Goal: Transaction & Acquisition: Purchase product/service

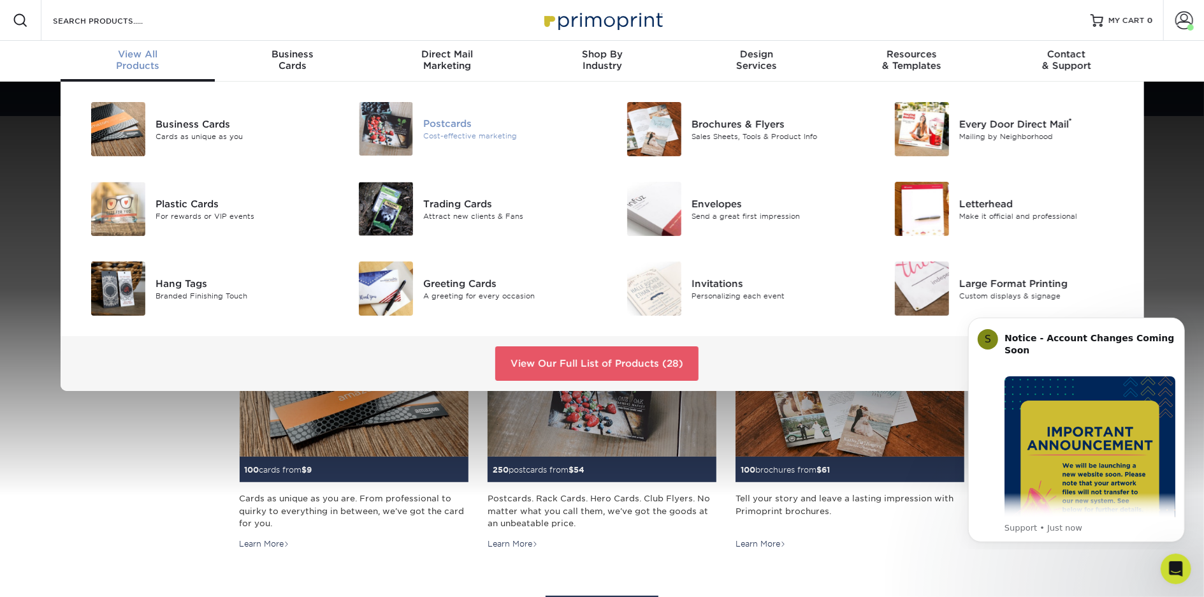
click at [437, 125] on div "Postcards" at bounding box center [507, 124] width 169 height 14
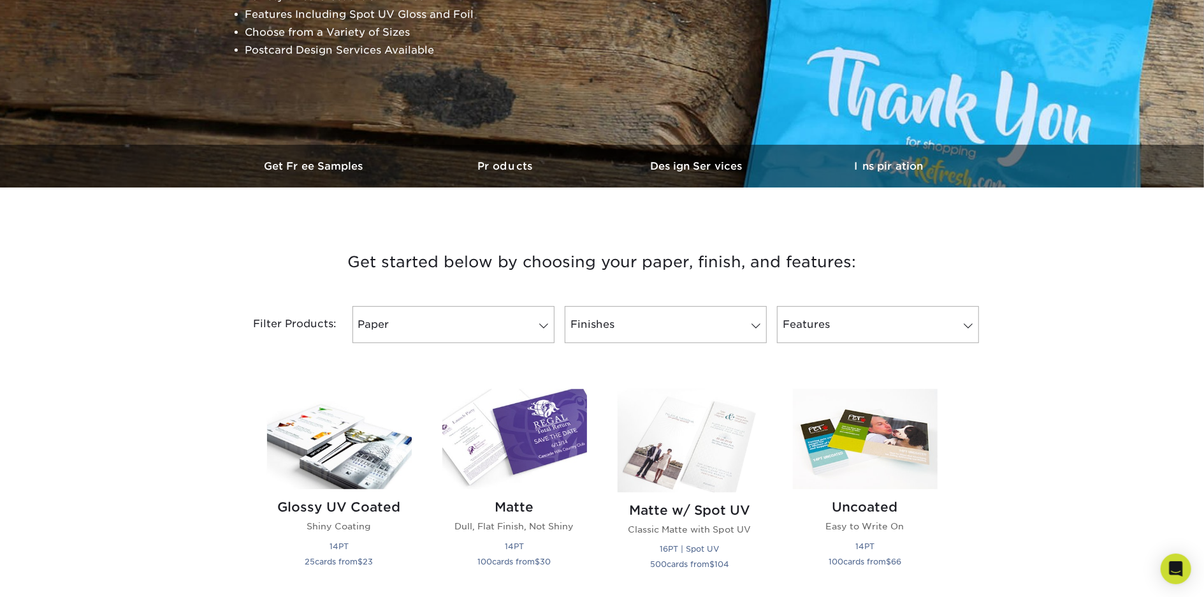
scroll to position [259, 0]
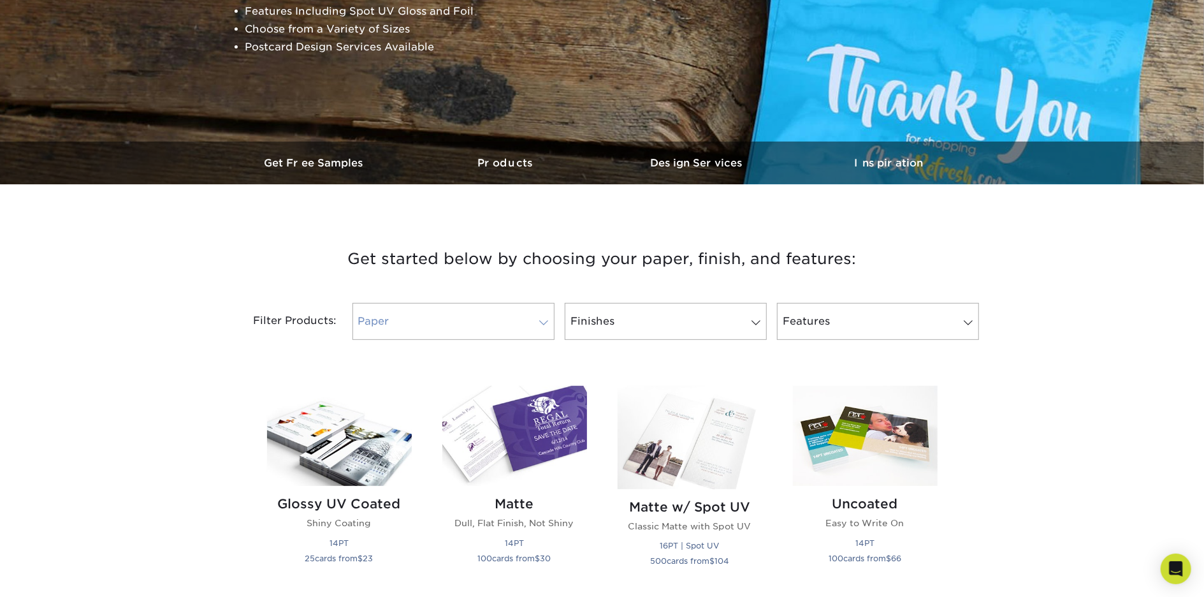
click at [414, 332] on link "Paper" at bounding box center [454, 321] width 202 height 37
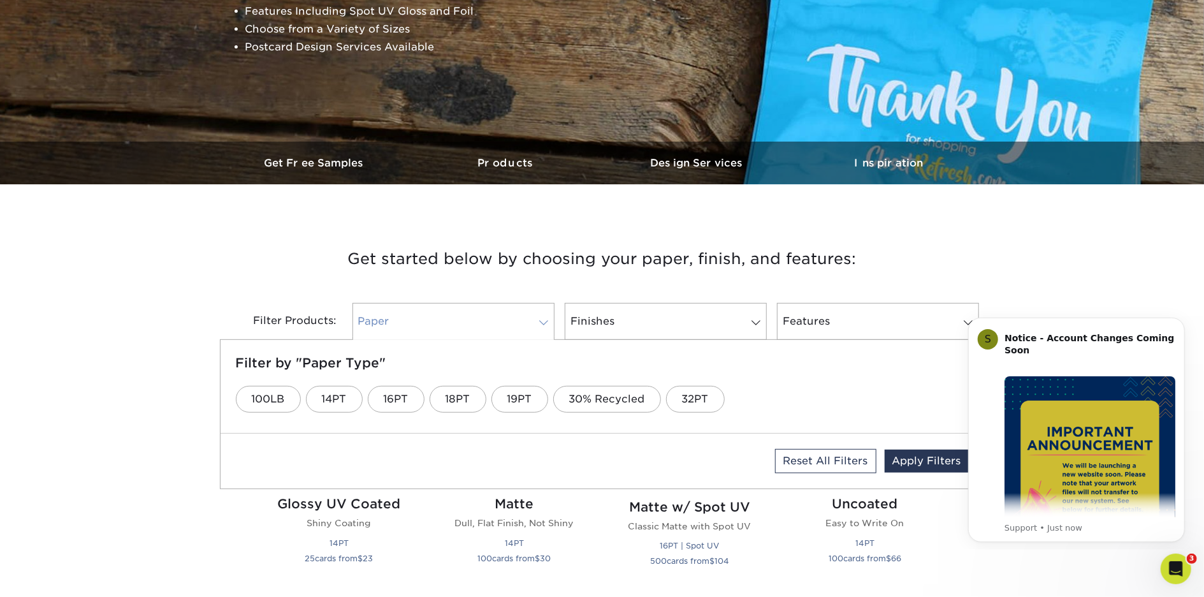
scroll to position [0, 0]
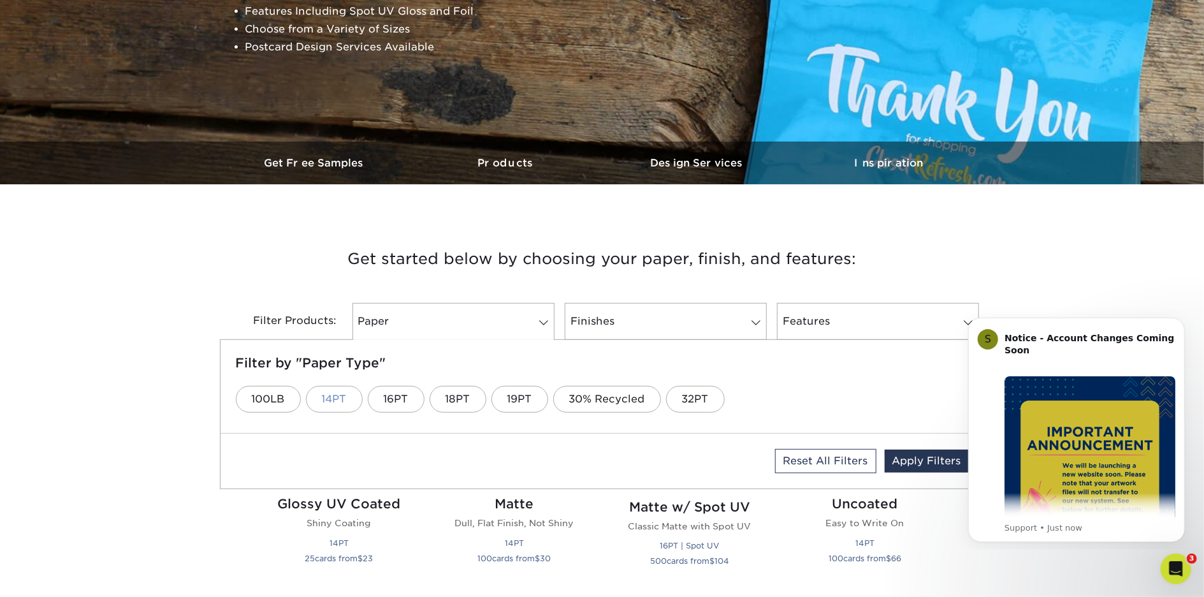
click at [339, 395] on link "14PT" at bounding box center [334, 399] width 57 height 27
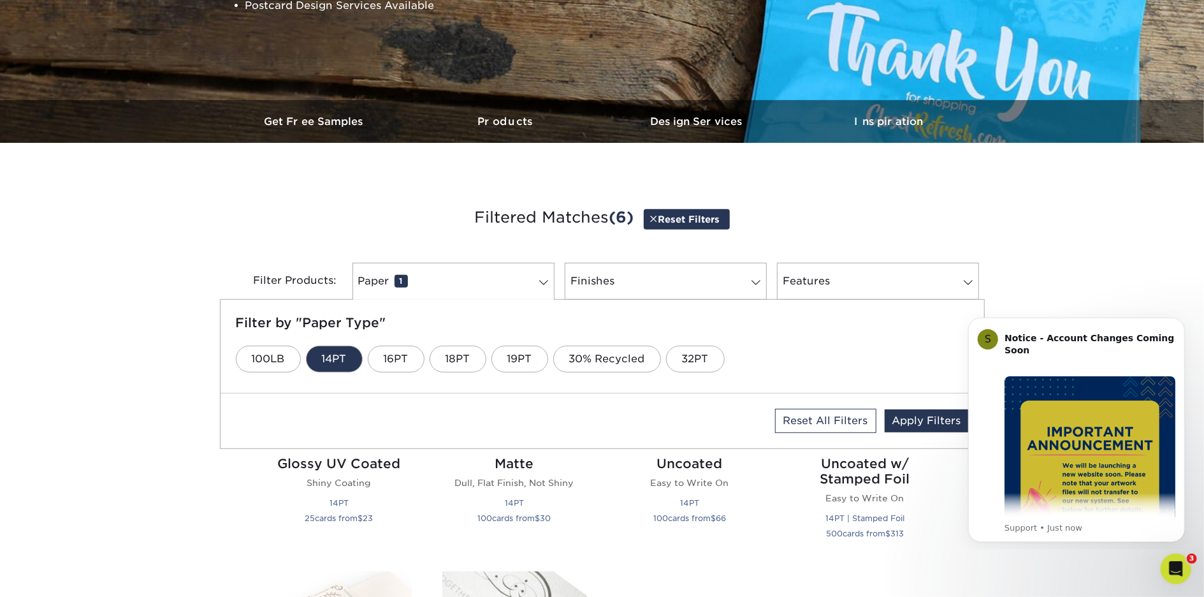
scroll to position [335, 0]
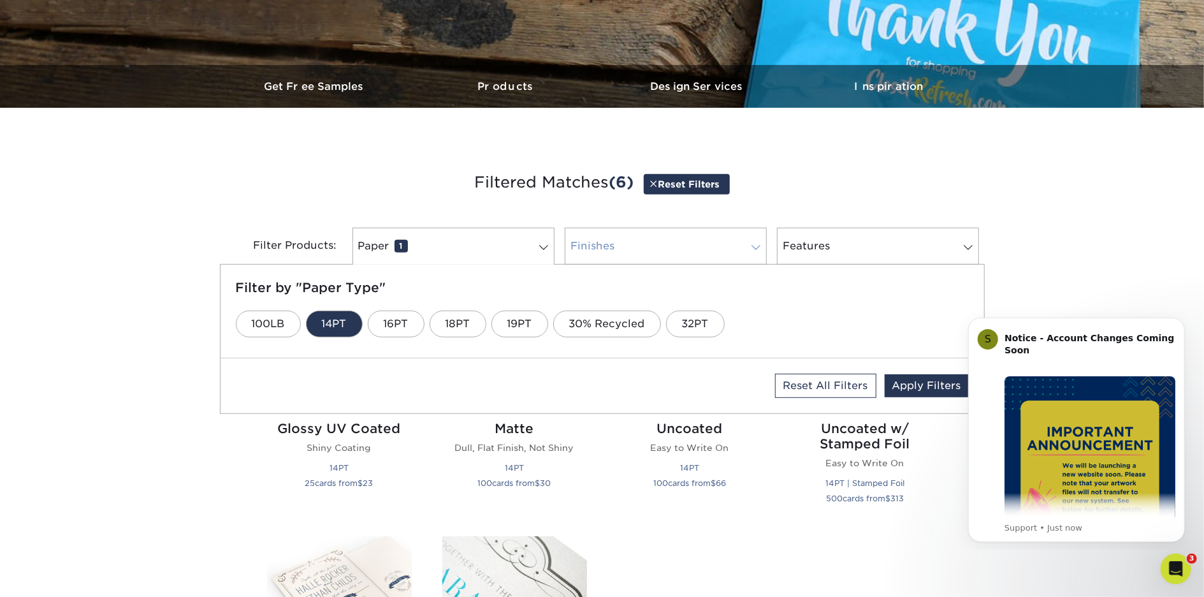
click at [624, 246] on link "Finishes 0" at bounding box center [666, 246] width 202 height 37
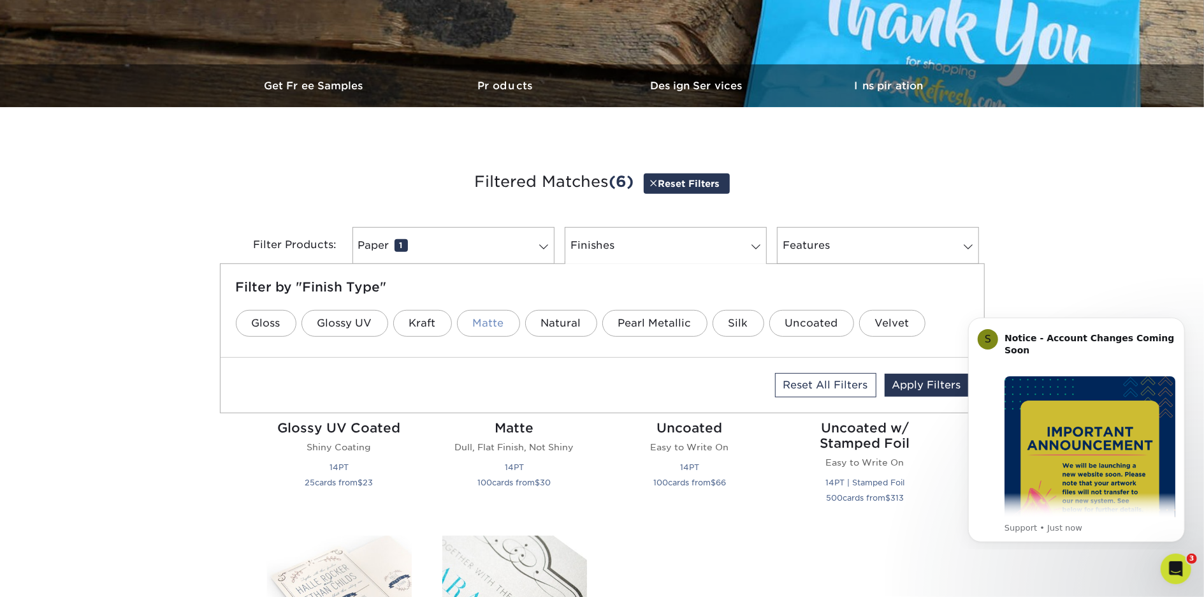
click at [495, 323] on link "Matte" at bounding box center [488, 323] width 63 height 27
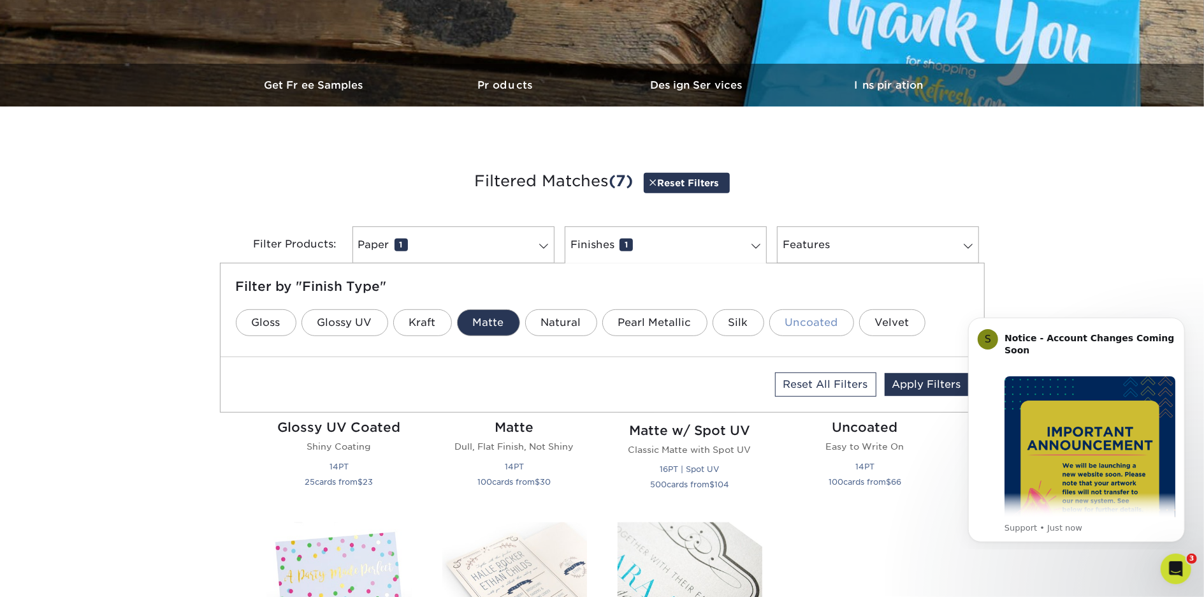
scroll to position [347, 0]
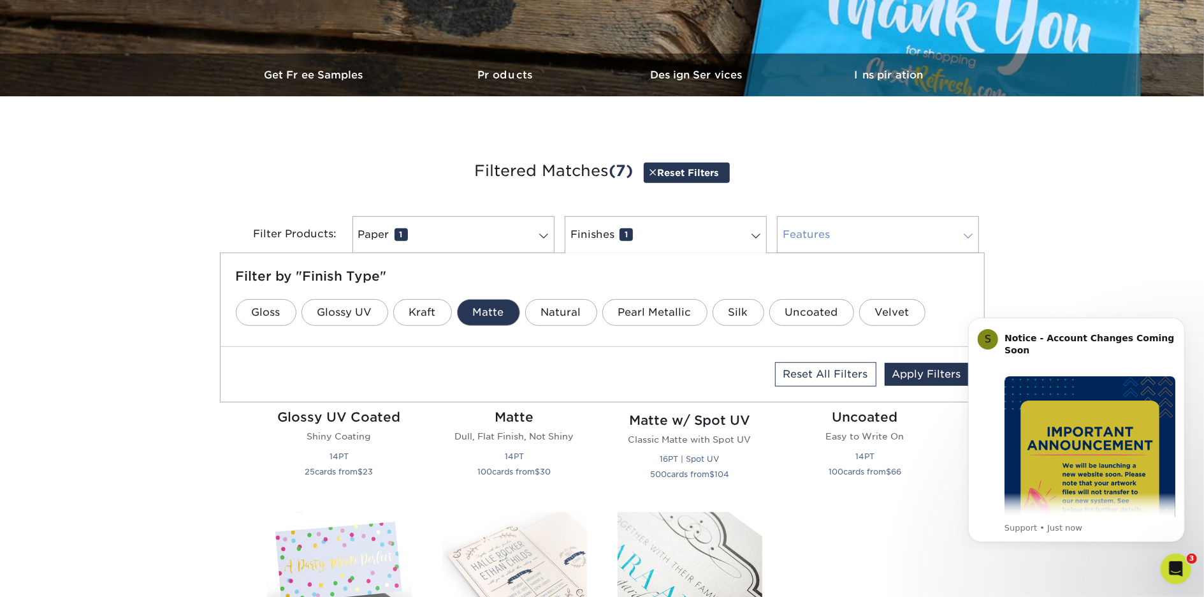
click at [833, 240] on link "Features 0" at bounding box center [878, 234] width 202 height 37
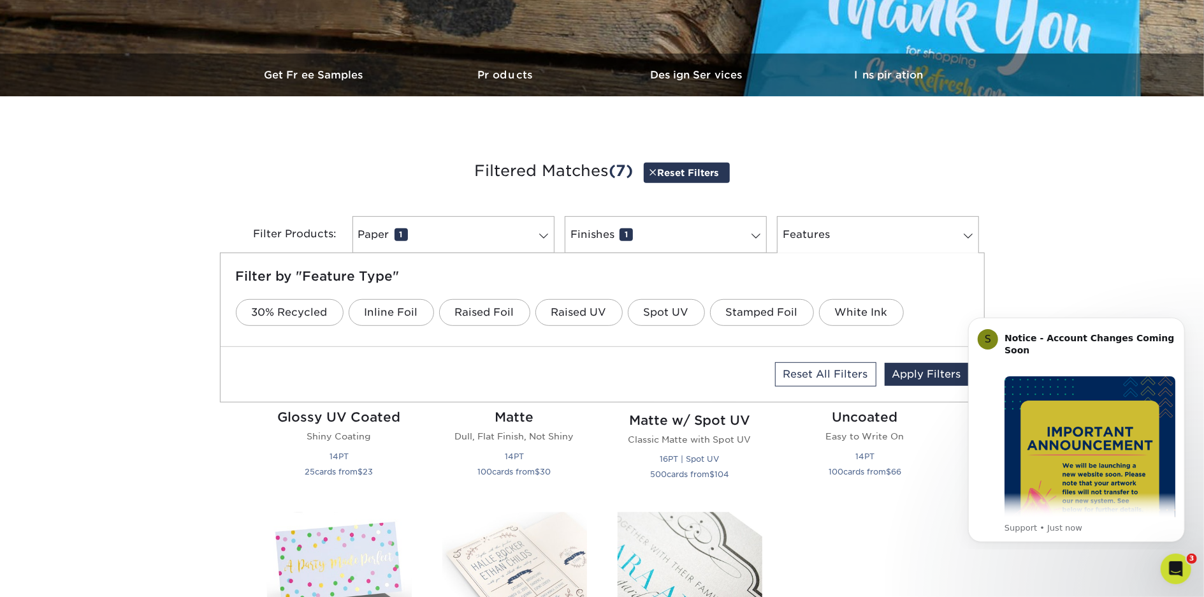
click at [188, 351] on div "Get started below by choosing your paper, finish, and features: Filtered Matche…" at bounding box center [602, 505] width 1204 height 757
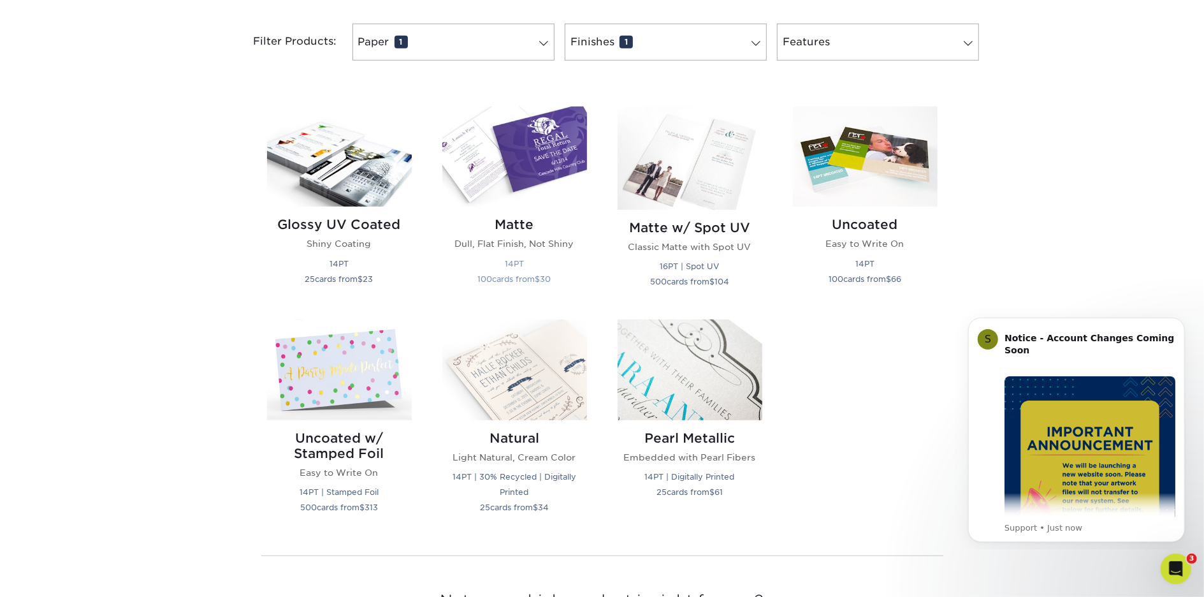
scroll to position [542, 0]
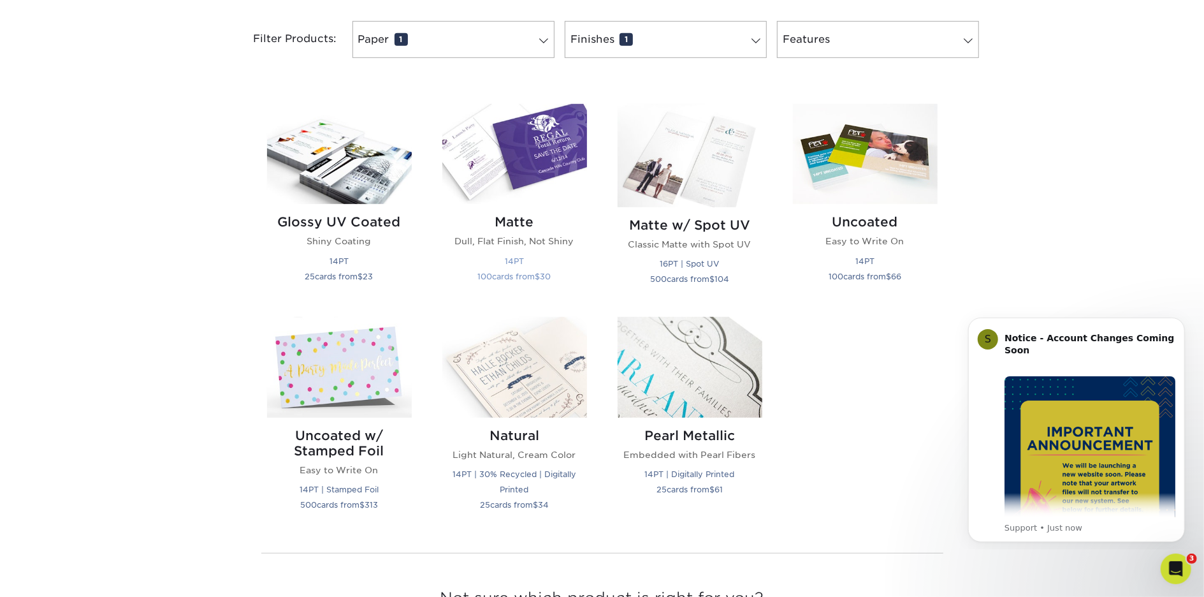
click at [521, 162] on img at bounding box center [514, 154] width 145 height 100
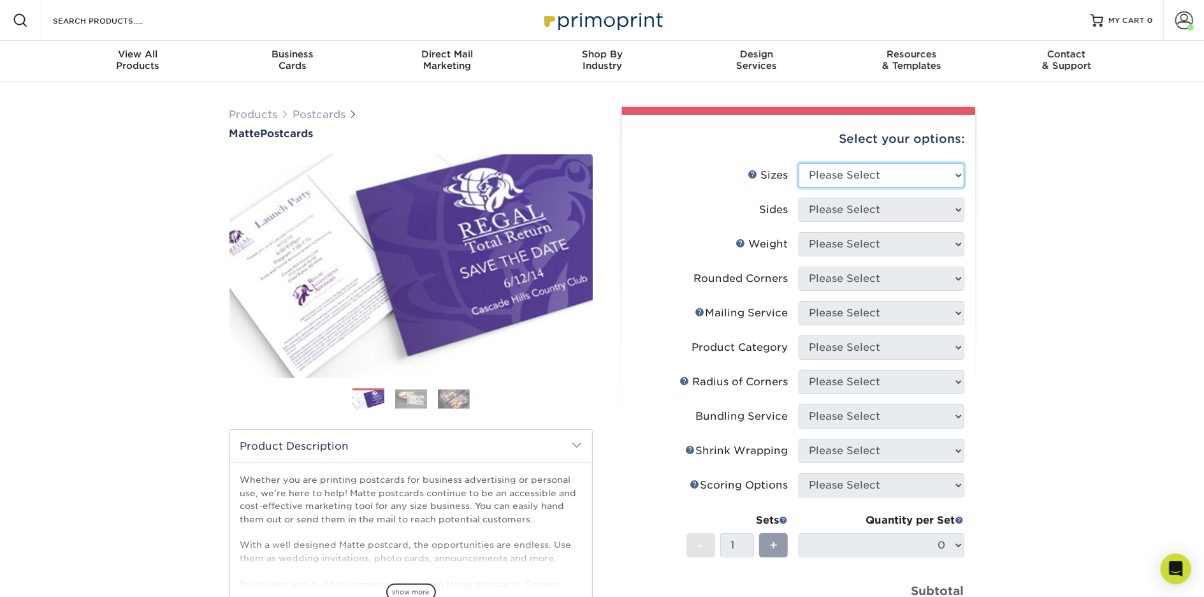
click at [831, 172] on select "Please Select 1.5" x 7" 2" x 4" 2" x 6" 2" x 7" 2" x 8" 2.12" x 5.5" 2.125" x 5…" at bounding box center [882, 175] width 166 height 24
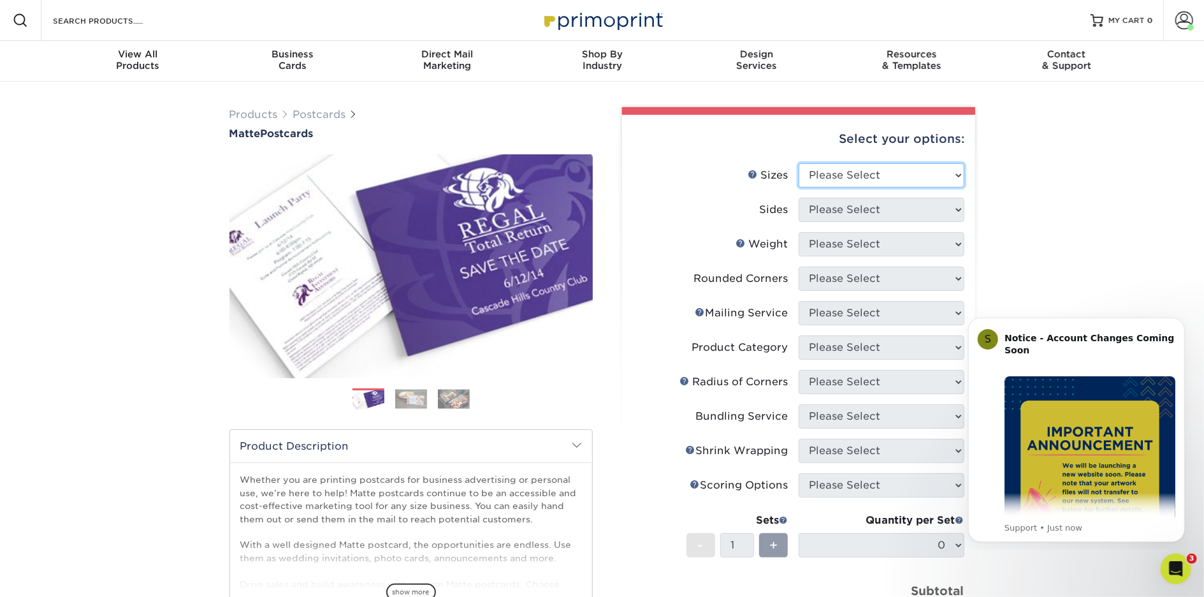
select select "3.50x5.00"
click at [799, 163] on select "Please Select 1.5" x 7" 2" x 4" 2" x 6" 2" x 7" 2" x 8" 2.12" x 5.5" 2.125" x 5…" at bounding box center [882, 175] width 166 height 24
click at [828, 205] on select "Please Select Print Both Sides Print Front Only" at bounding box center [882, 210] width 166 height 24
select select "32d3c223-f82c-492b-b915-ba065a00862f"
click at [799, 198] on select "Please Select Print Both Sides Print Front Only" at bounding box center [882, 210] width 166 height 24
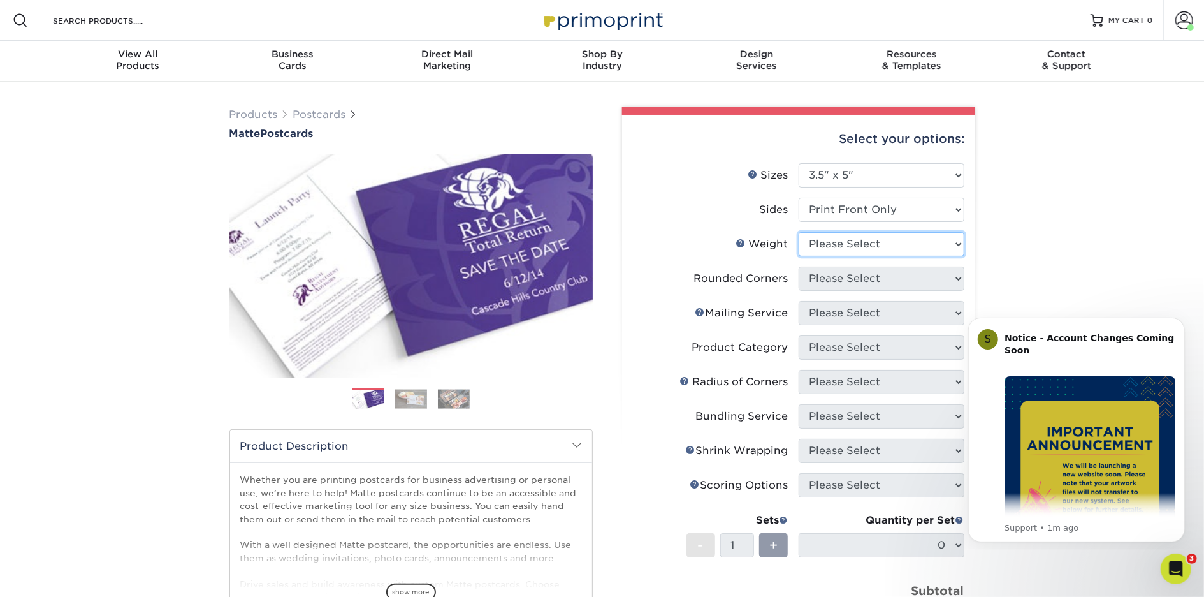
click at [841, 245] on select "Please Select 16PT 14PT" at bounding box center [882, 244] width 166 height 24
select select "16PT"
click at [799, 232] on select "Please Select 16PT 14PT" at bounding box center [882, 244] width 166 height 24
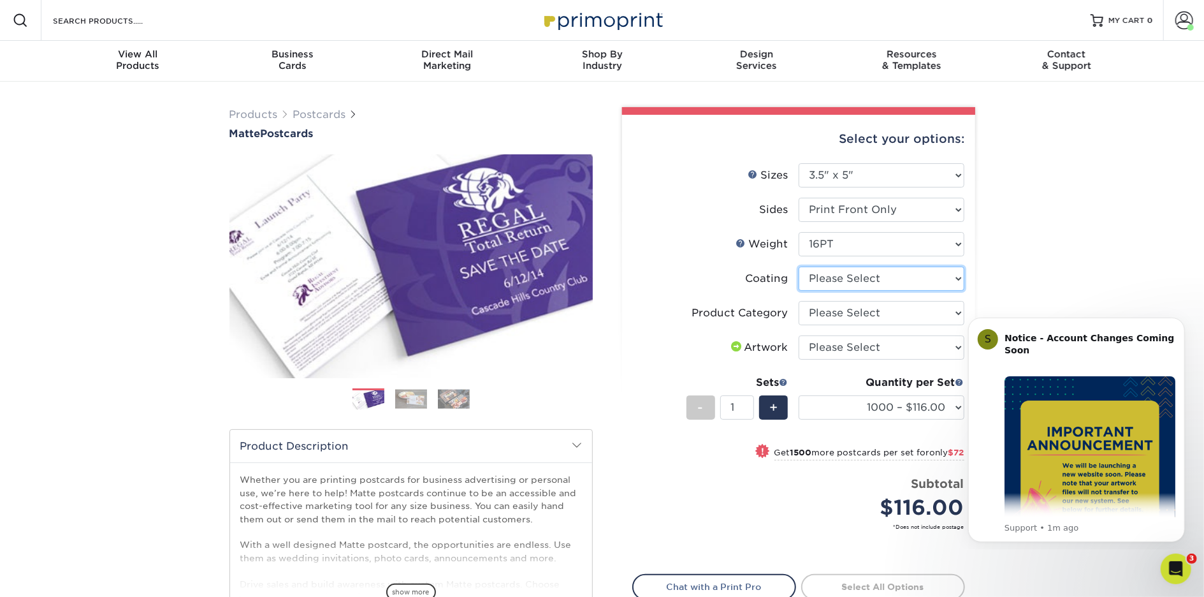
click at [835, 278] on select at bounding box center [882, 279] width 166 height 24
select select "121bb7b5-3b4d-429f-bd8d-bbf80e953313"
click at [799, 267] on select at bounding box center [882, 279] width 166 height 24
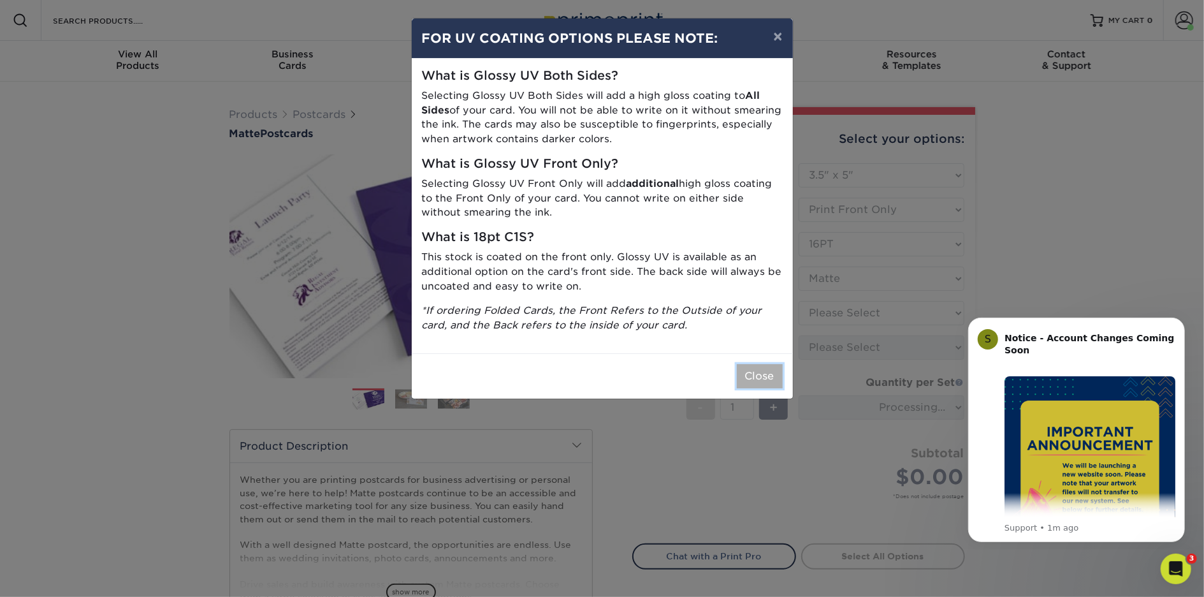
click at [756, 377] on button "Close" at bounding box center [760, 376] width 46 height 24
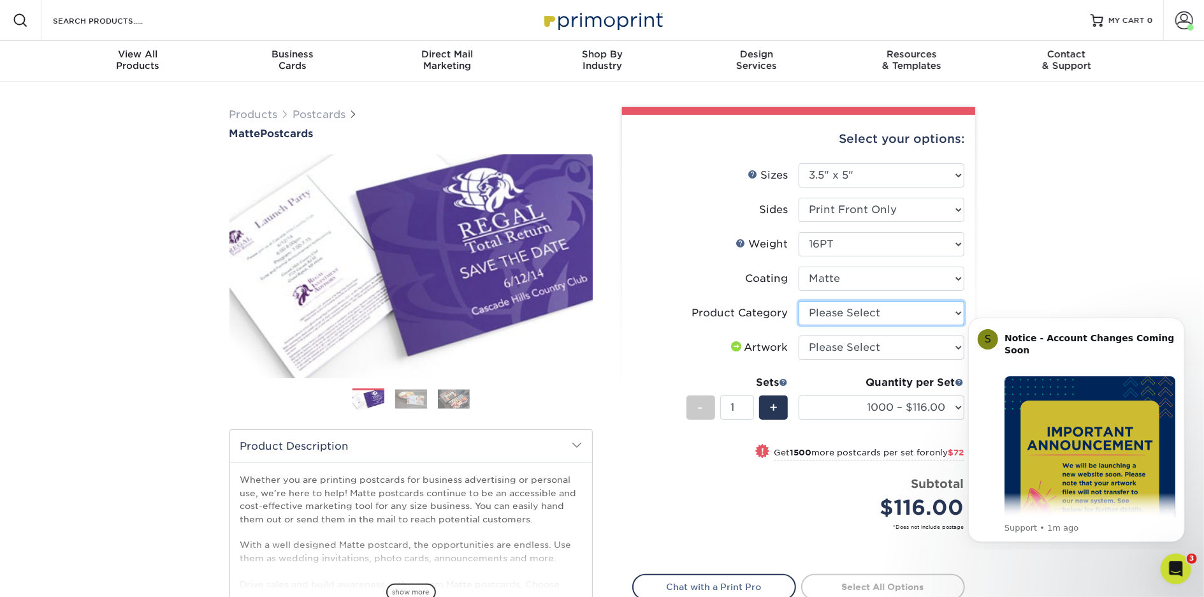
click at [831, 314] on select "Please Select Postcards" at bounding box center [882, 313] width 166 height 24
select select "9b7272e0-d6c8-4c3c-8e97-d3a1bcdab858"
click at [799, 301] on select "Please Select Postcards" at bounding box center [882, 313] width 166 height 24
click at [828, 349] on select "Please Select I will upload files I need a design - $150" at bounding box center [882, 347] width 166 height 24
select select "upload"
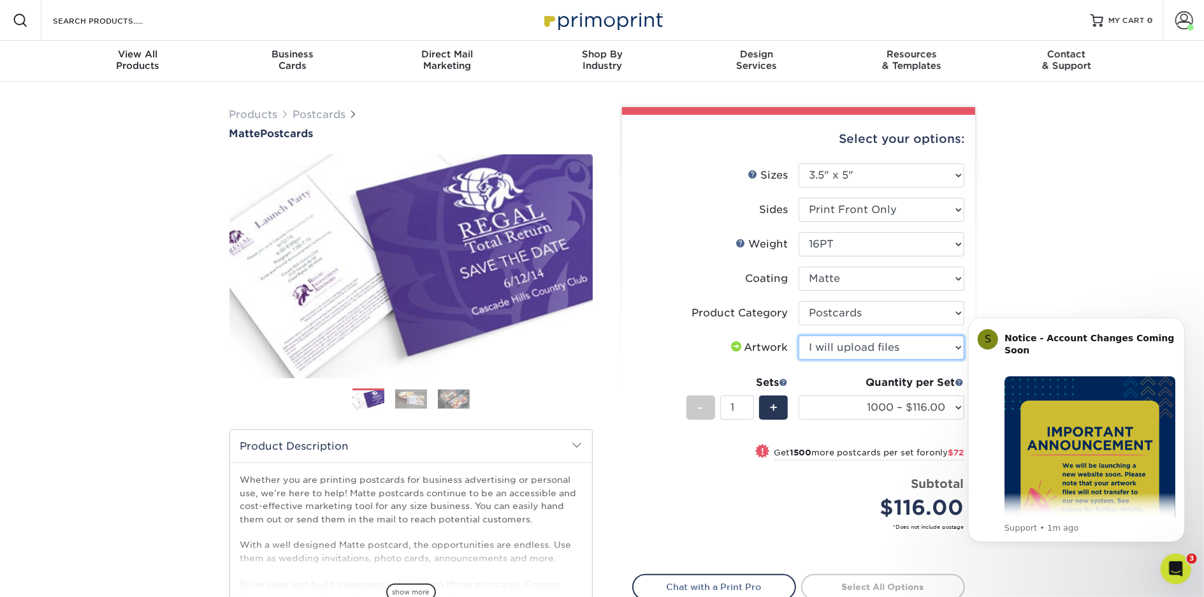
click at [799, 335] on select "Please Select I will upload files I need a design - $150" at bounding box center [882, 347] width 166 height 24
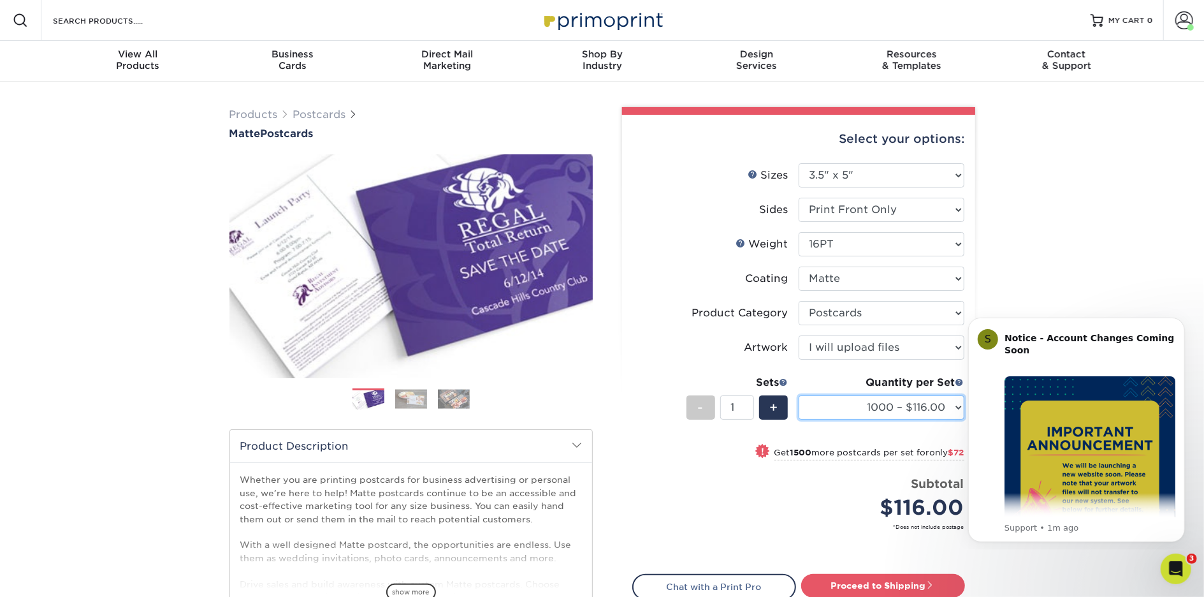
click at [845, 402] on select "1000 – $116.00 2500 – $188.00 5000 – $291.00 10000 – $553.00 15000 – $815.00 20…" at bounding box center [882, 407] width 166 height 24
click at [822, 181] on select "Please Select 1.5" x 7" 2" x 4" 2" x 6" 2" x 7" 2" x 8" 2.12" x 5.5" 2.125" x 5…" at bounding box center [882, 175] width 166 height 24
select select "4.25x5.50"
click at [799, 163] on select "Please Select 1.5" x 7" 2" x 4" 2" x 6" 2" x 7" 2" x 8" 2.12" x 5.5" 2.125" x 5…" at bounding box center [882, 175] width 166 height 24
select select "-1"
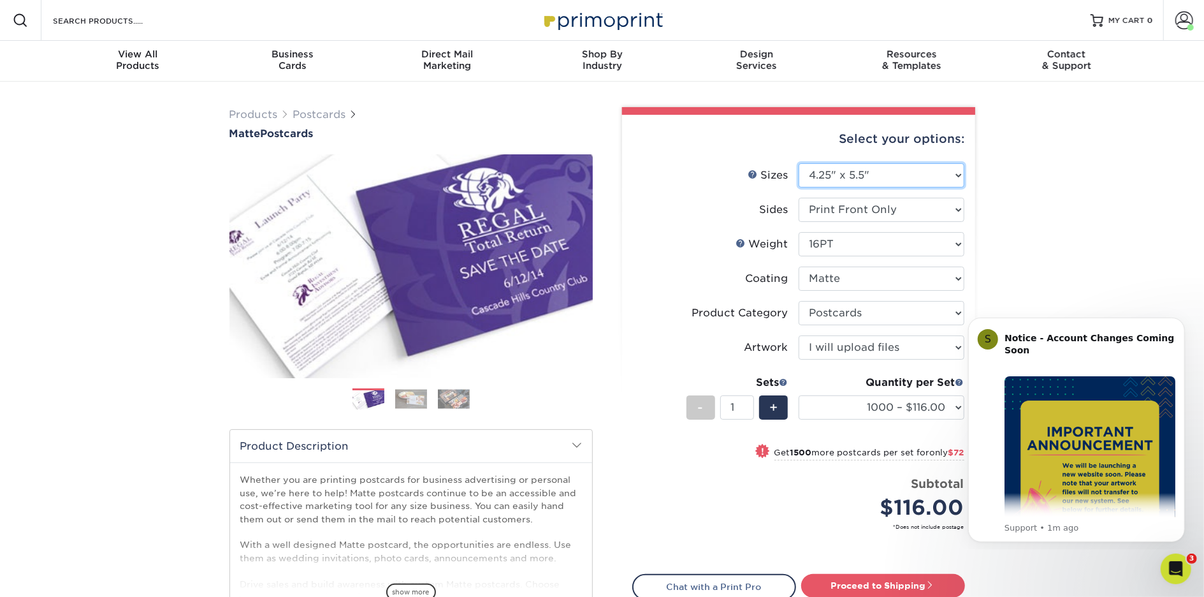
select select
select select "-1"
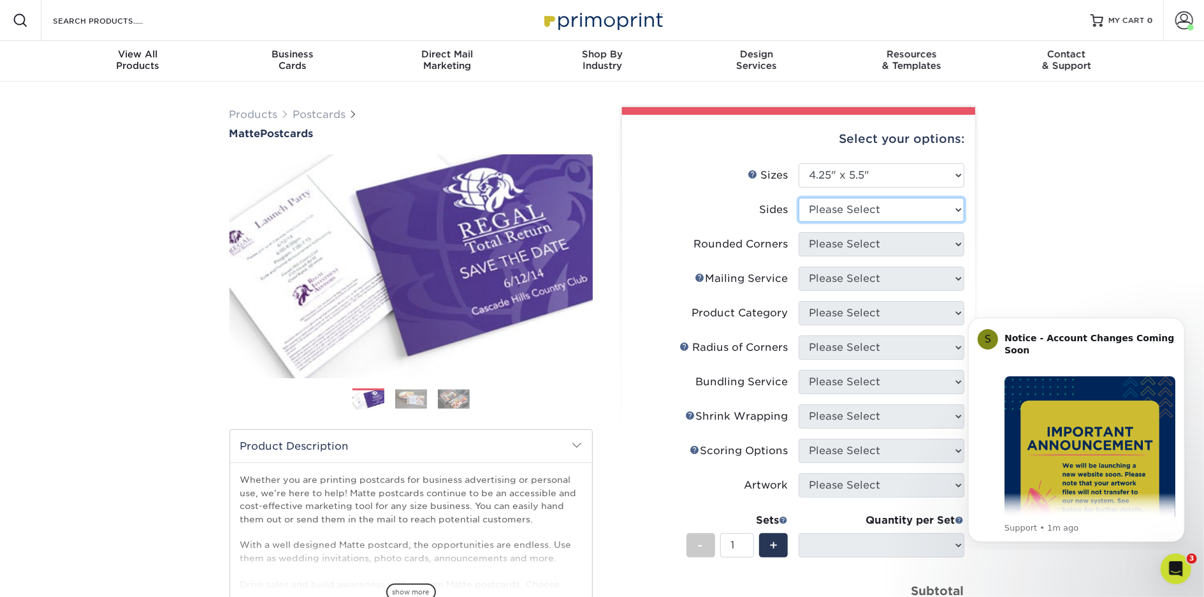
click at [828, 202] on select "Please Select Print Both Sides Print Front Only" at bounding box center [882, 210] width 166 height 24
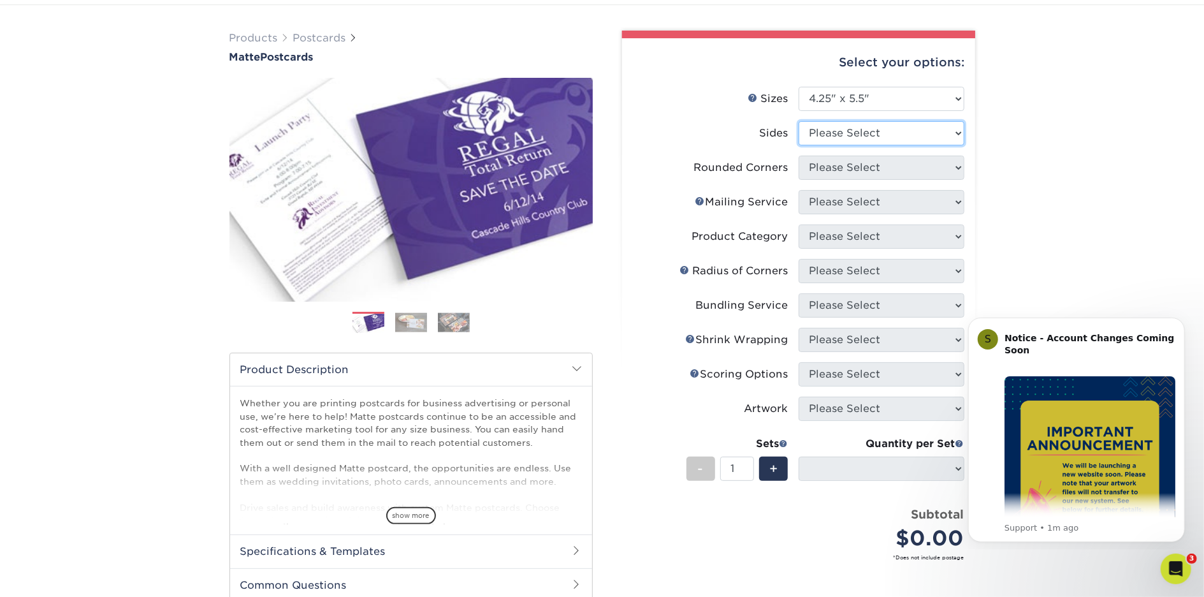
scroll to position [88, 0]
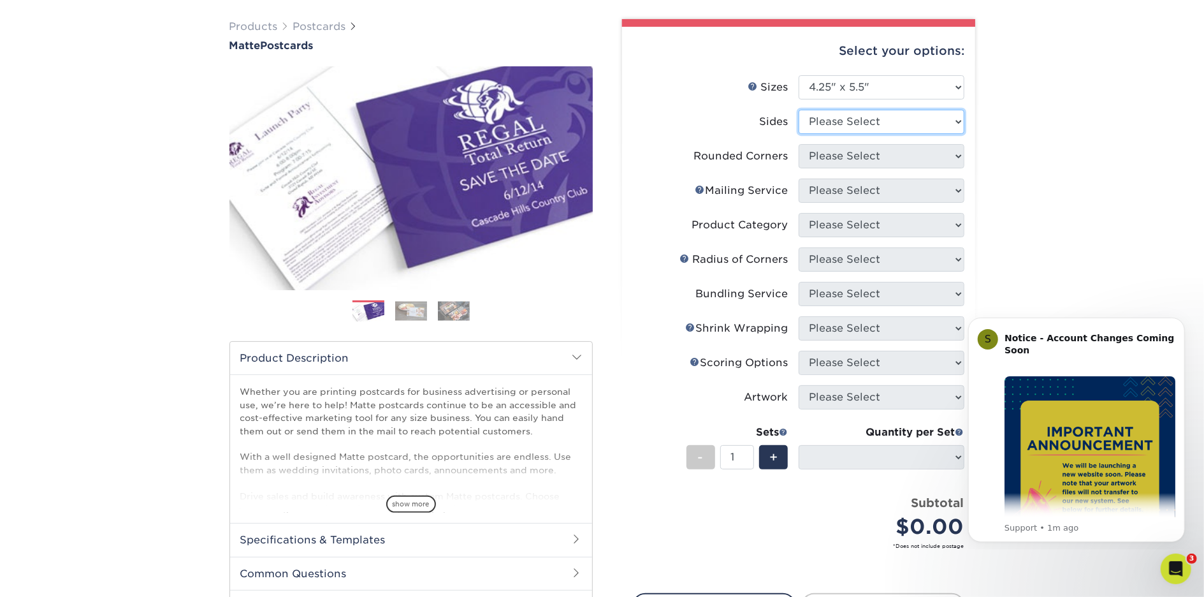
click at [858, 122] on select "Please Select Print Both Sides Print Front Only" at bounding box center [882, 122] width 166 height 24
select select "32d3c223-f82c-492b-b915-ba065a00862f"
click at [799, 110] on select "Please Select Print Both Sides Print Front Only" at bounding box center [882, 122] width 166 height 24
select select
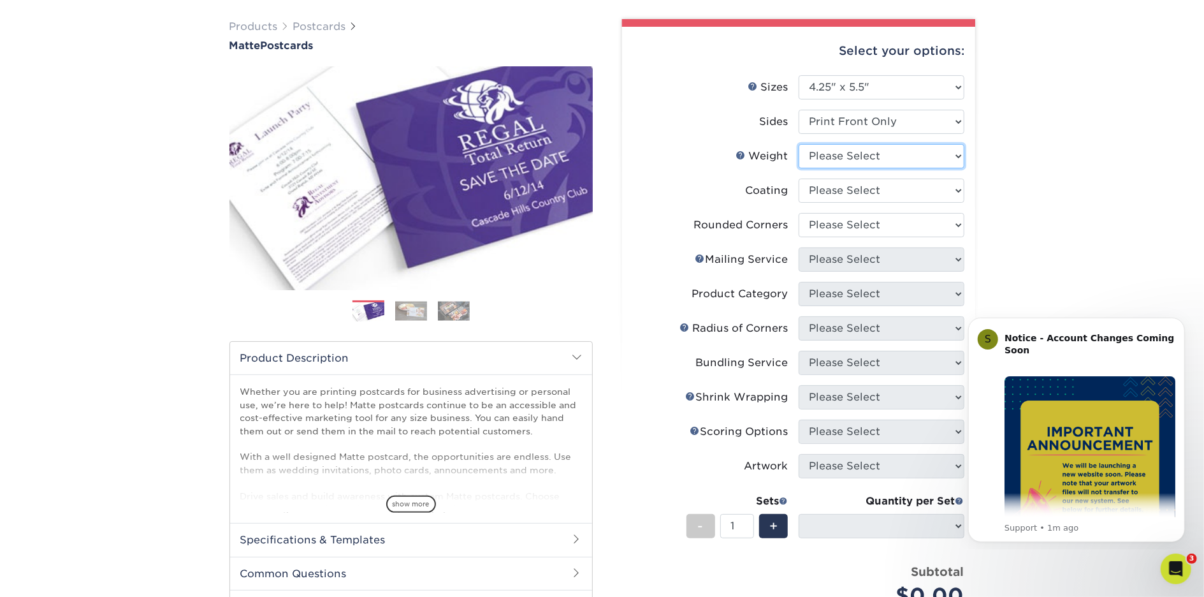
click at [930, 157] on select "Please Select 14PT 16PT" at bounding box center [882, 156] width 166 height 24
select select "14PT"
click at [799, 144] on select "Please Select 14PT 16PT" at bounding box center [882, 156] width 166 height 24
select select
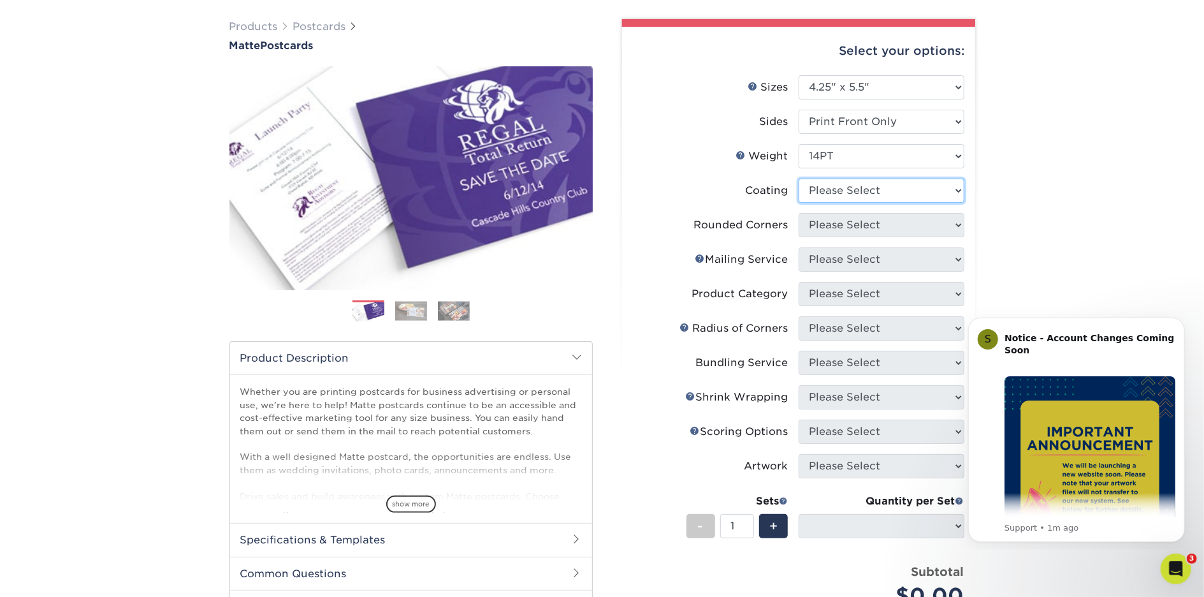
click at [918, 180] on select at bounding box center [882, 191] width 166 height 24
select select "121bb7b5-3b4d-429f-bd8d-bbf80e953313"
click at [799, 179] on select at bounding box center [882, 191] width 166 height 24
select select
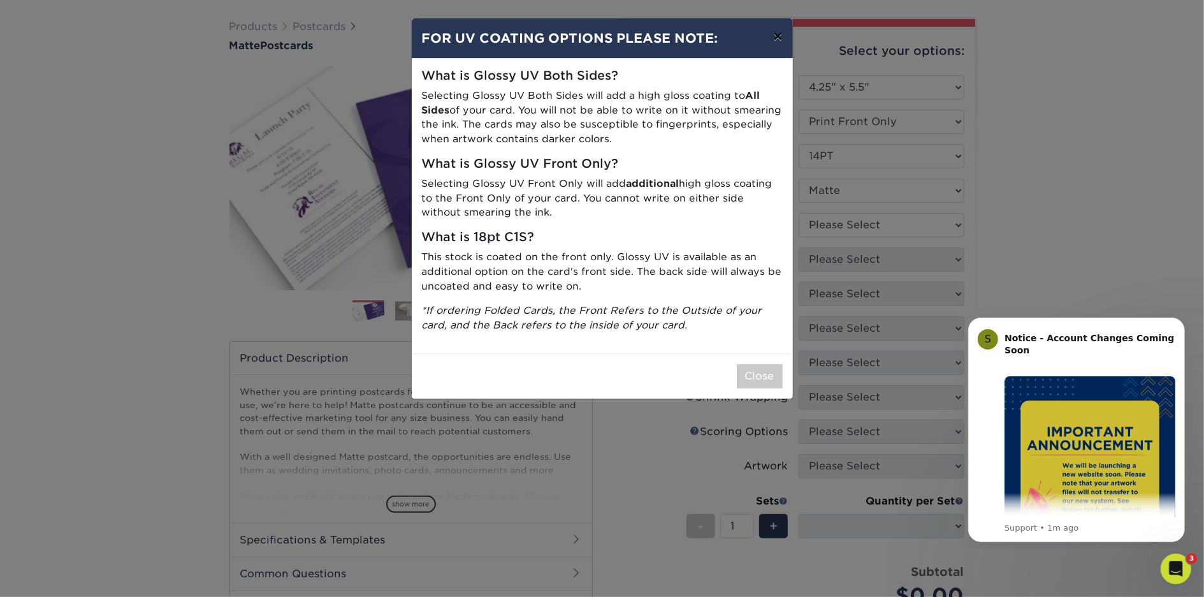
click at [778, 34] on button "×" at bounding box center [777, 36] width 29 height 36
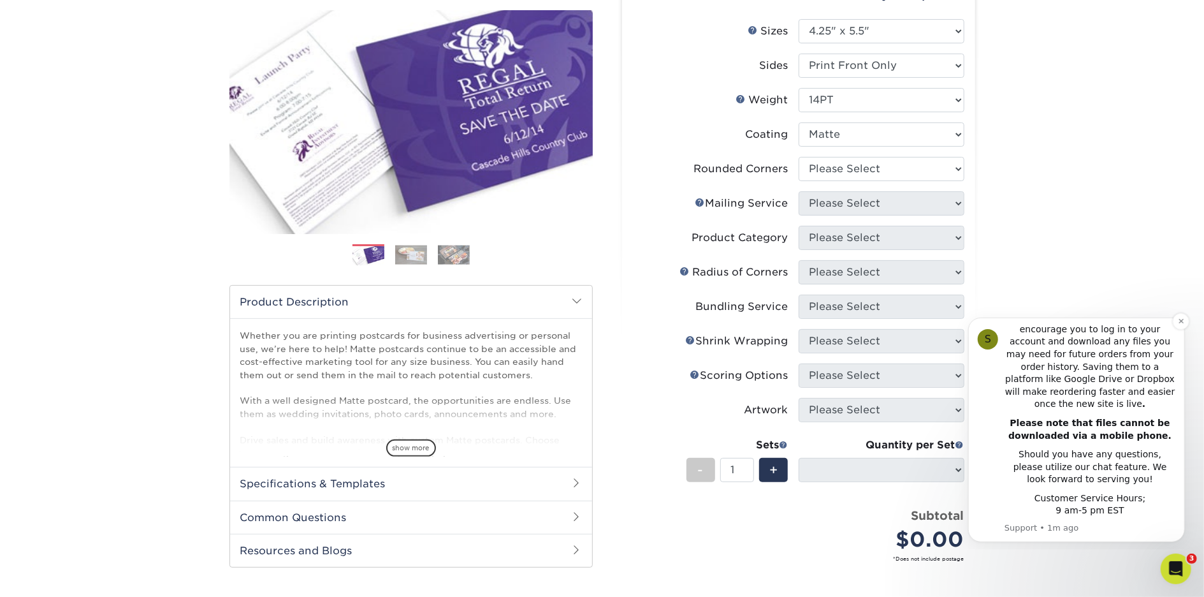
scroll to position [156, 0]
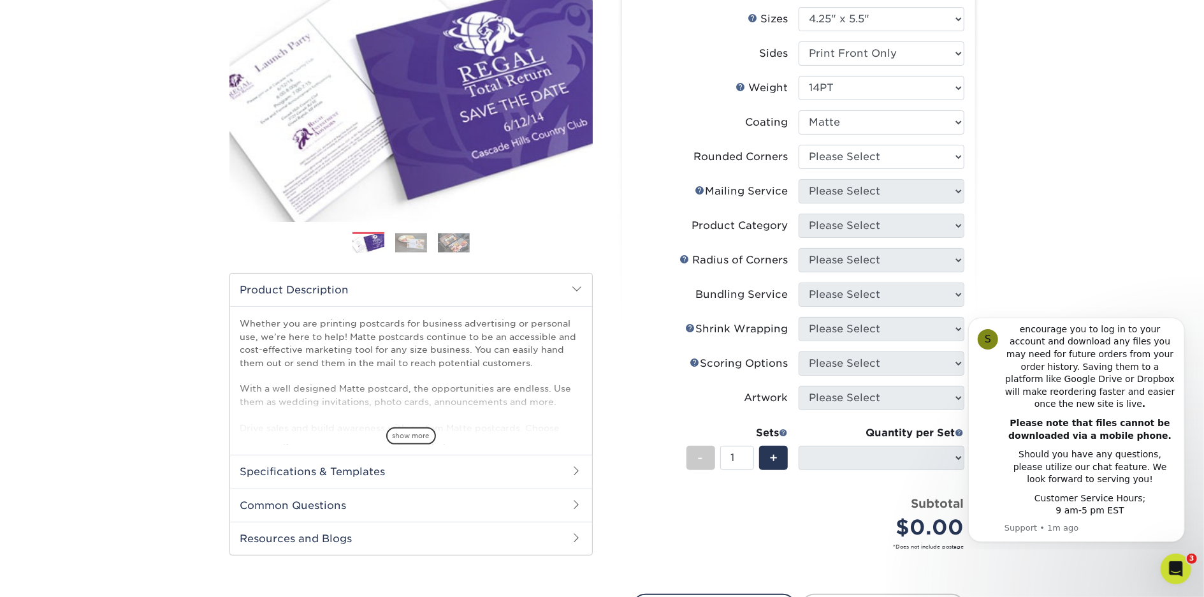
drag, startPoint x: 1181, startPoint y: 321, endPoint x: 1181, endPoint y: 402, distance: 81.6
click at [1181, 321] on icon "Dismiss notification" at bounding box center [1181, 321] width 4 height 4
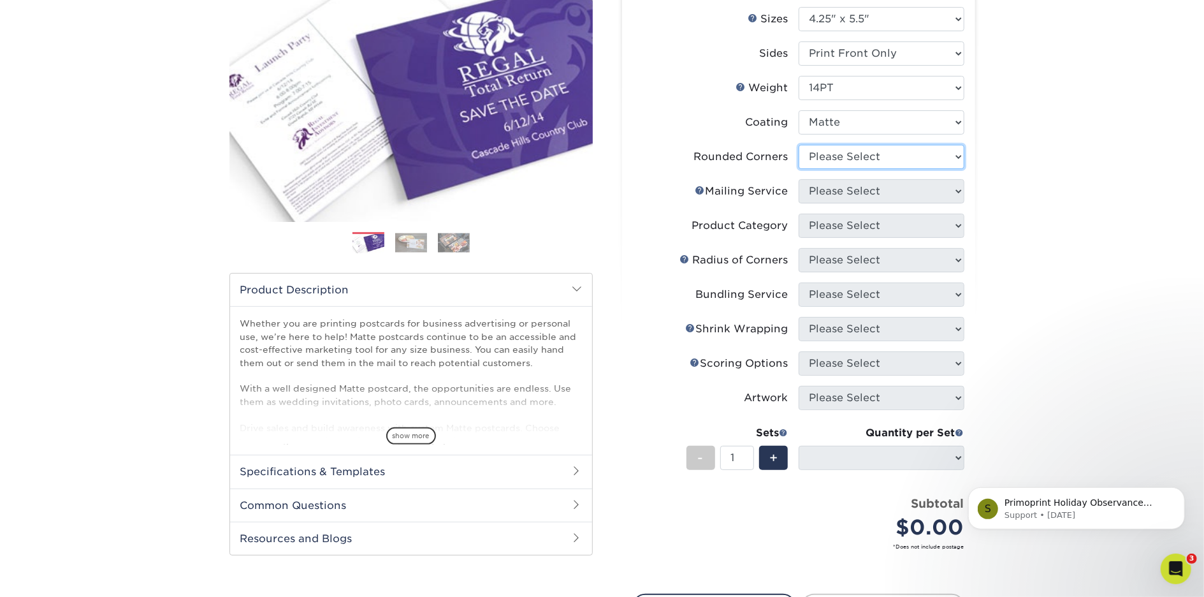
click at [847, 161] on select "Please Select Yes - Round 4 Corners No" at bounding box center [882, 157] width 166 height 24
select select "0"
click at [799, 145] on select "Please Select Yes - Round 4 Corners No" at bounding box center [882, 157] width 166 height 24
select select "-1"
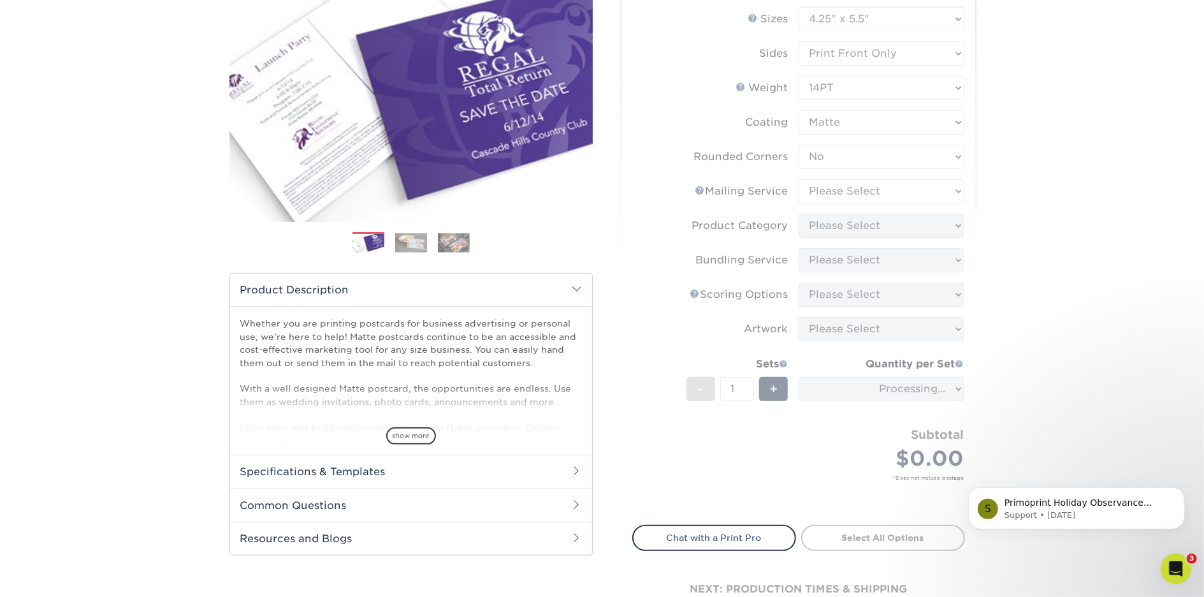
click at [852, 198] on form "Sizes Help Sizes Please Select 1.5" x 7" 2" x 4" 2" x 6" 2" x 7" 2" x 8" 2.12" …" at bounding box center [798, 258] width 333 height 503
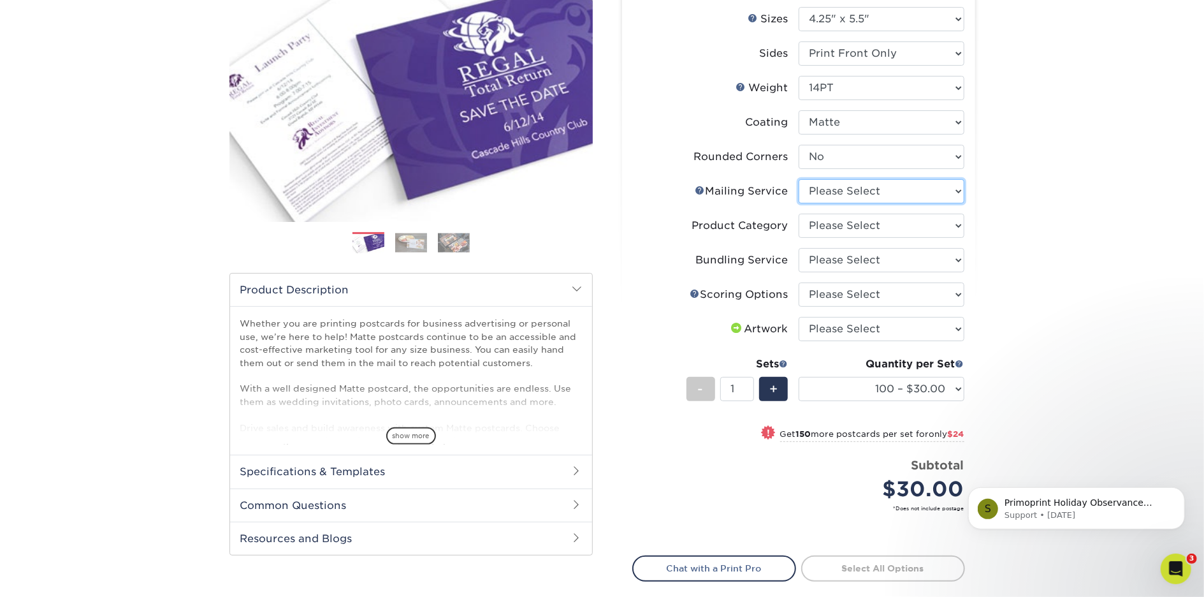
click at [957, 193] on select "Please Select No Direct Mailing Service No, I will mail/stamp/imprint Direct Ma…" at bounding box center [882, 191] width 166 height 24
select select "3e5e9bdd-d78a-4c28-a41d-fe1407925ca6"
click at [799, 179] on select "Please Select No Direct Mailing Service No, I will mail/stamp/imprint Direct Ma…" at bounding box center [882, 191] width 166 height 24
click at [958, 225] on select "Please Select Postcards" at bounding box center [882, 226] width 166 height 24
select select "9b7272e0-d6c8-4c3c-8e97-d3a1bcdab858"
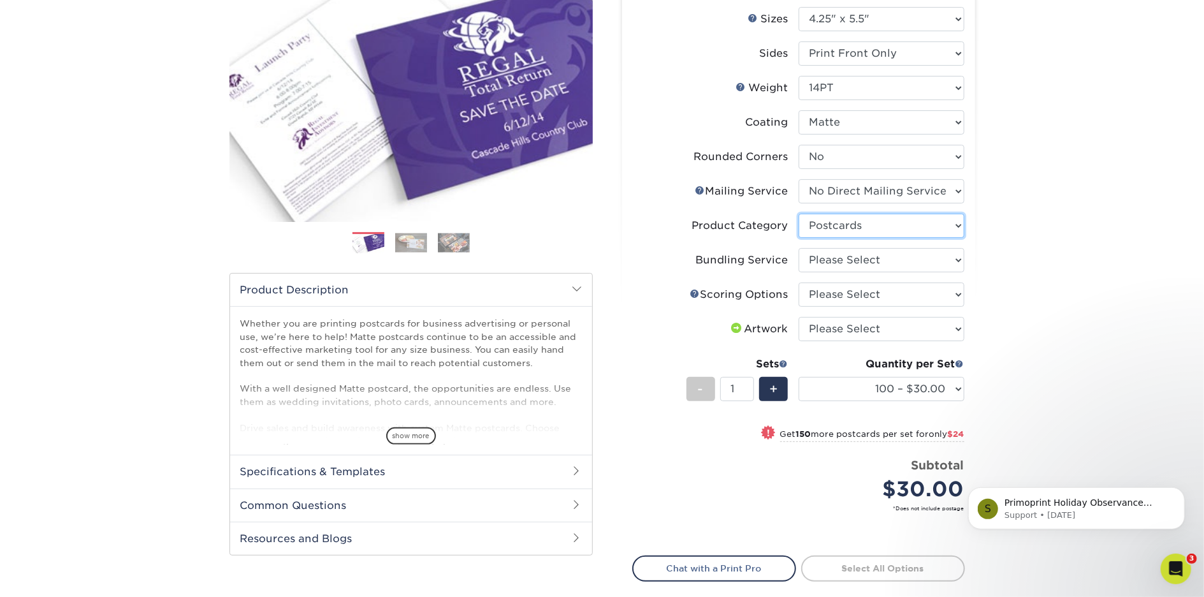
click at [799, 214] on select "Please Select Postcards" at bounding box center [882, 226] width 166 height 24
click at [900, 388] on select "100 – $30.00 250 – $54.00 500 – $64.00 1000 – $73.00 2500 – $149.00 5000 – $222…" at bounding box center [882, 389] width 166 height 24
click at [799, 377] on select "100 – $30.00 250 – $54.00 500 – $64.00 1000 – $73.00 2500 – $149.00 5000 – $222…" at bounding box center [882, 389] width 166 height 24
click at [957, 258] on select "Please Select No Bundling Services Yes, Bundles of 50 (+2 Days) Yes, Bundles of…" at bounding box center [882, 260] width 166 height 24
select select "58689abb-25c0-461c-a4c3-a80b627d6649"
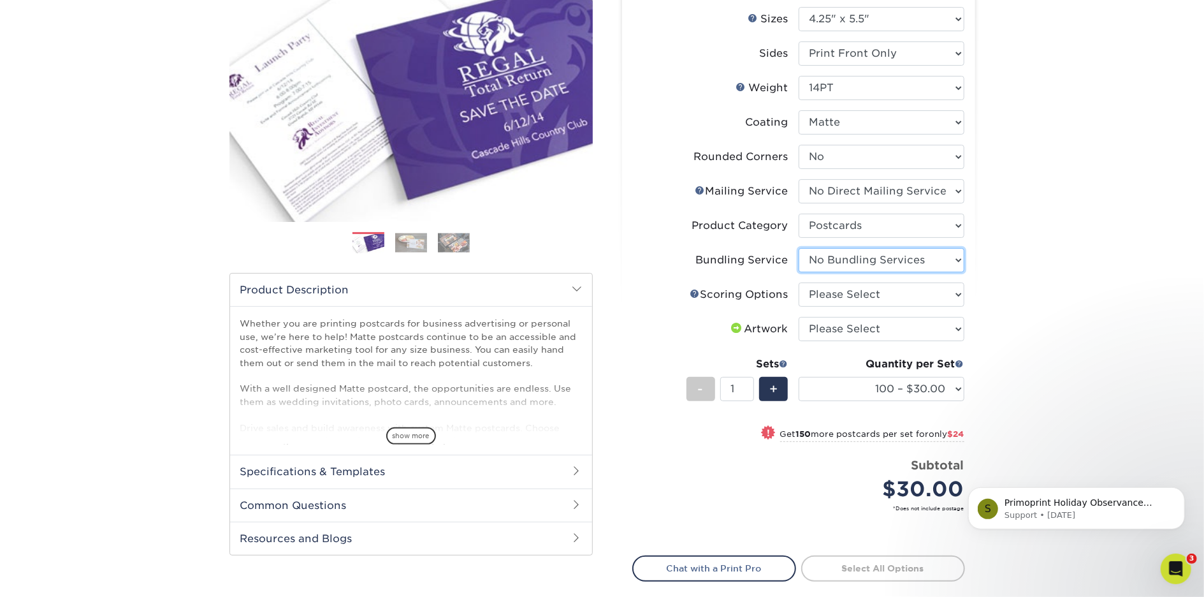
click at [799, 248] on select "Please Select No Bundling Services Yes, Bundles of 50 (+2 Days) Yes, Bundles of…" at bounding box center [882, 260] width 166 height 24
click at [956, 291] on select "Please Select No Scoring One Score Score in Half" at bounding box center [882, 294] width 166 height 24
select select "16ebe401-5398-422d-8cb0-f3adbb82deb5"
click at [799, 282] on select "Please Select No Scoring One Score Score in Half" at bounding box center [882, 294] width 166 height 24
click at [896, 327] on select "Please Select I will upload files I need a design - $150" at bounding box center [882, 329] width 166 height 24
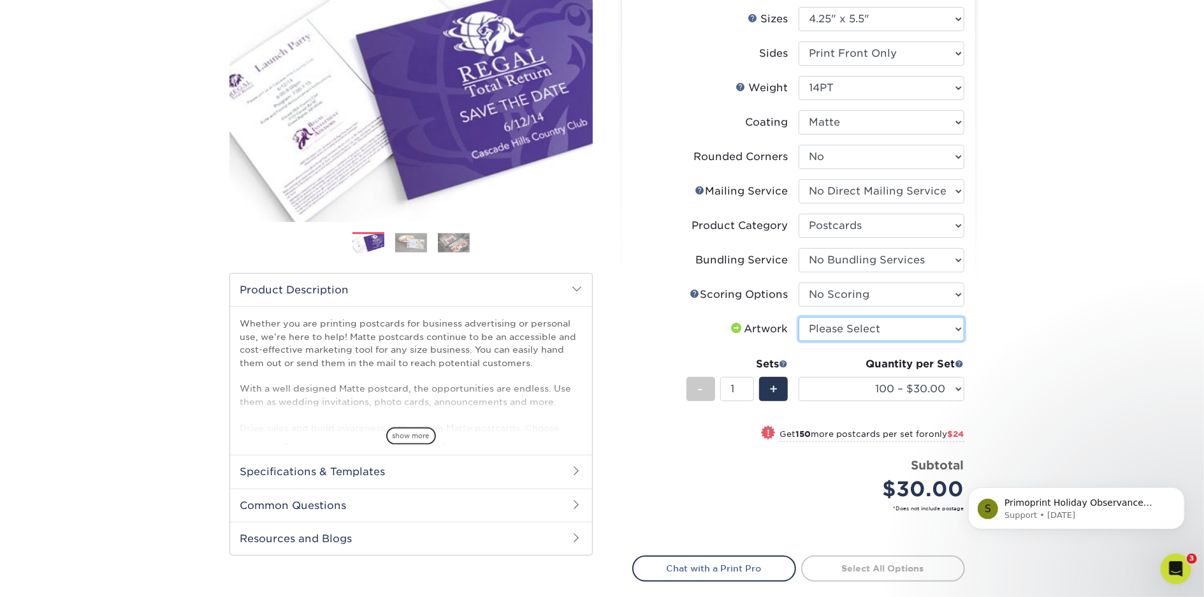
select select "upload"
click at [799, 317] on select "Please Select I will upload files I need a design - $150" at bounding box center [882, 329] width 166 height 24
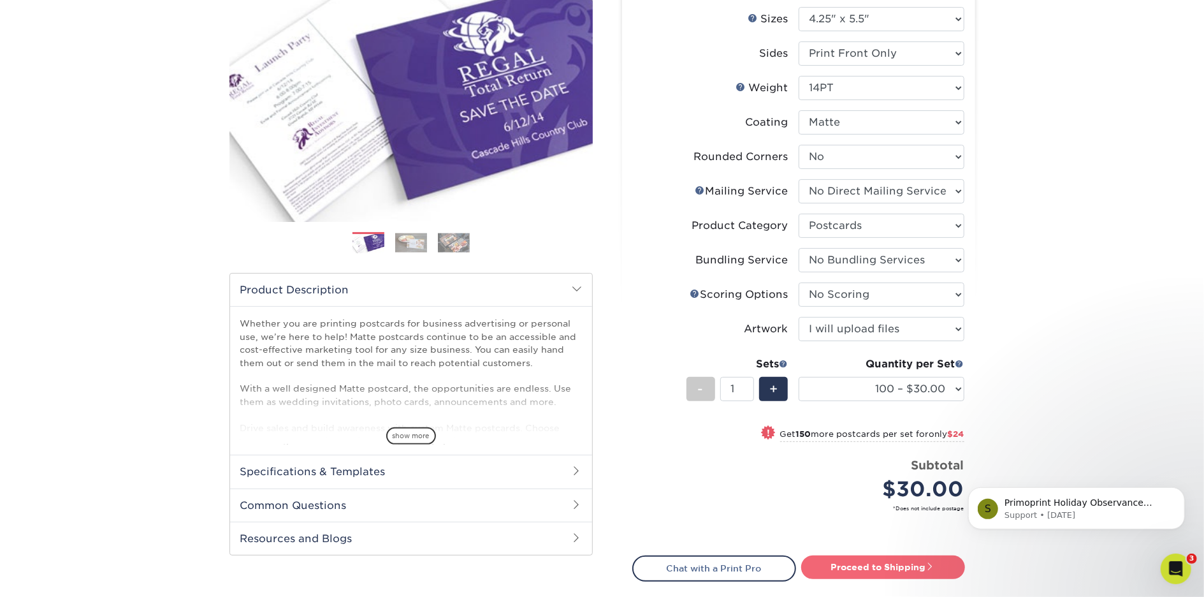
click at [875, 566] on link "Proceed to Shipping" at bounding box center [883, 566] width 164 height 23
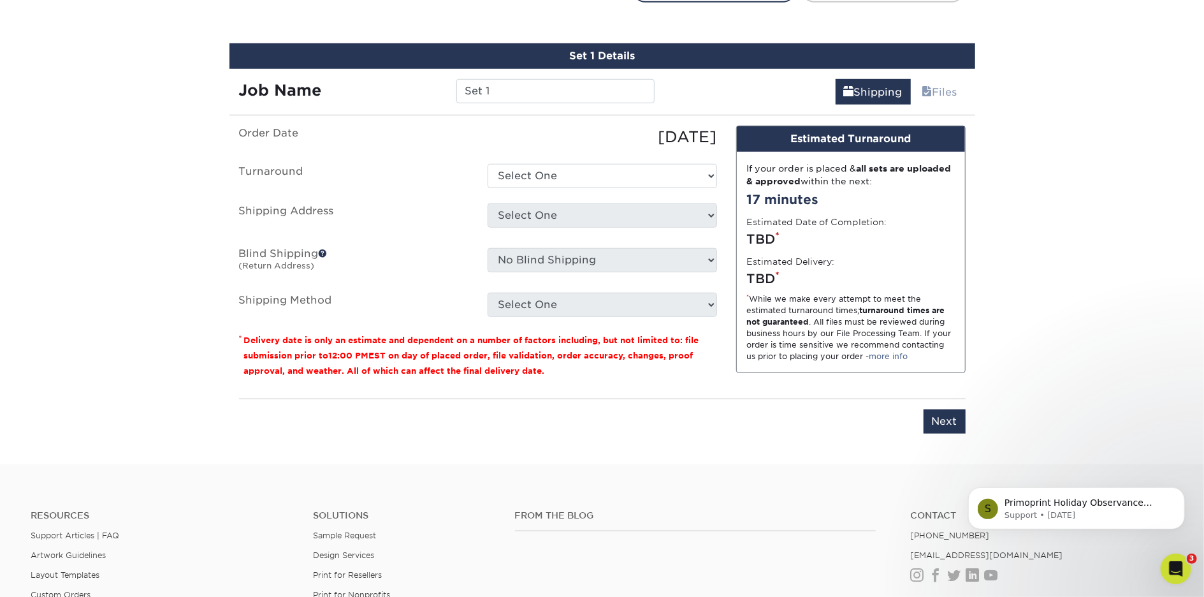
scroll to position [746, 0]
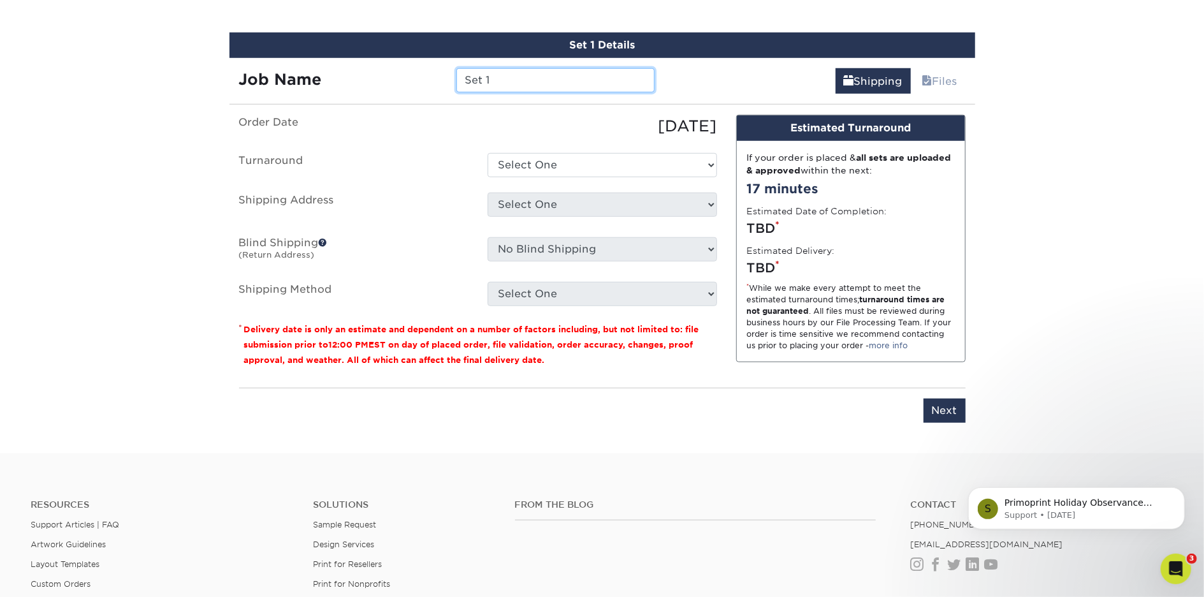
click at [494, 77] on input "Set 1" at bounding box center [555, 80] width 198 height 24
drag, startPoint x: 502, startPoint y: 77, endPoint x: 384, endPoint y: 71, distance: 117.5
click at [384, 71] on div "Job Name Set 1" at bounding box center [447, 80] width 435 height 24
type input "JT interest meeting postcards"
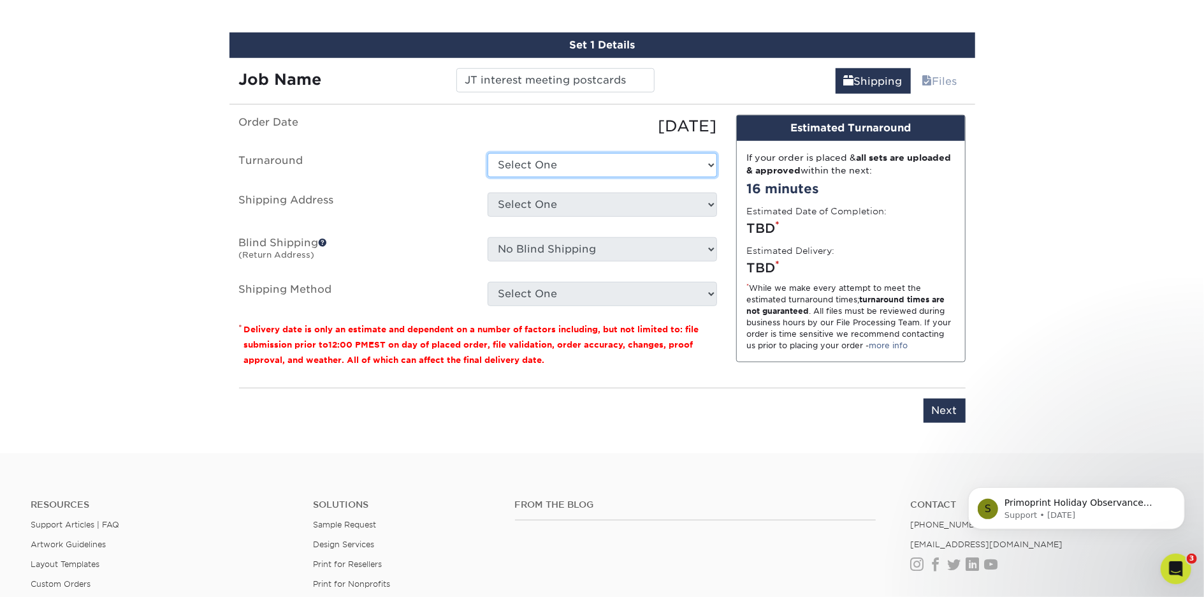
click at [539, 170] on select "Select One 2-4 Business Days 2 Day Next Business Day" at bounding box center [603, 165] width 230 height 24
select select "daca52f5-d602-48c5-a50f-7542304c6c84"
click at [488, 153] on select "Select One 2-4 Business Days 2 Day Next Business Day" at bounding box center [603, 165] width 230 height 24
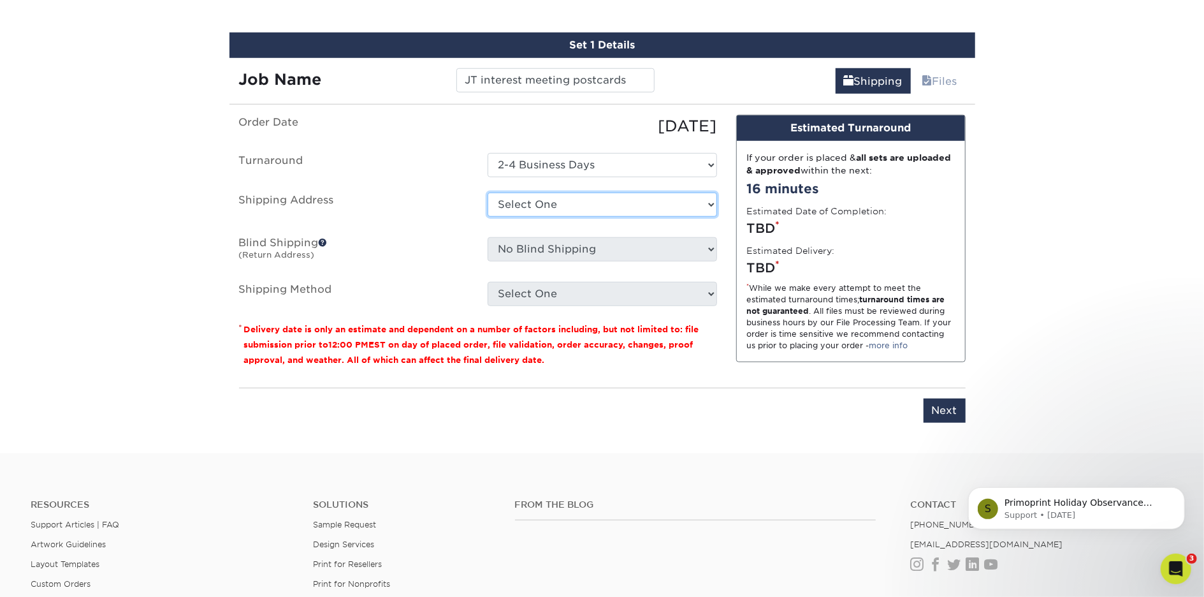
click at [538, 200] on select "Select One Kim Mollie The Summit Church + Add New Address" at bounding box center [603, 205] width 230 height 24
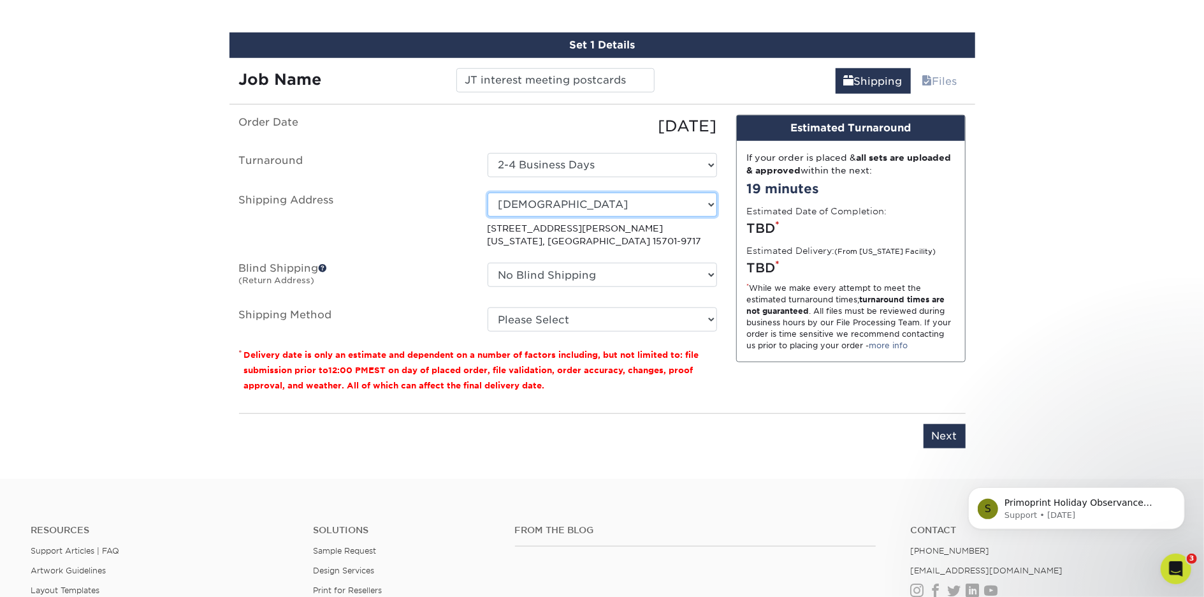
click at [524, 204] on select "Select One Kim Mollie The Summit Church + Add New Address" at bounding box center [603, 205] width 230 height 24
select select "newaddress"
click at [488, 193] on select "Select One Kim Mollie The Summit Church + Add New Address" at bounding box center [603, 205] width 230 height 24
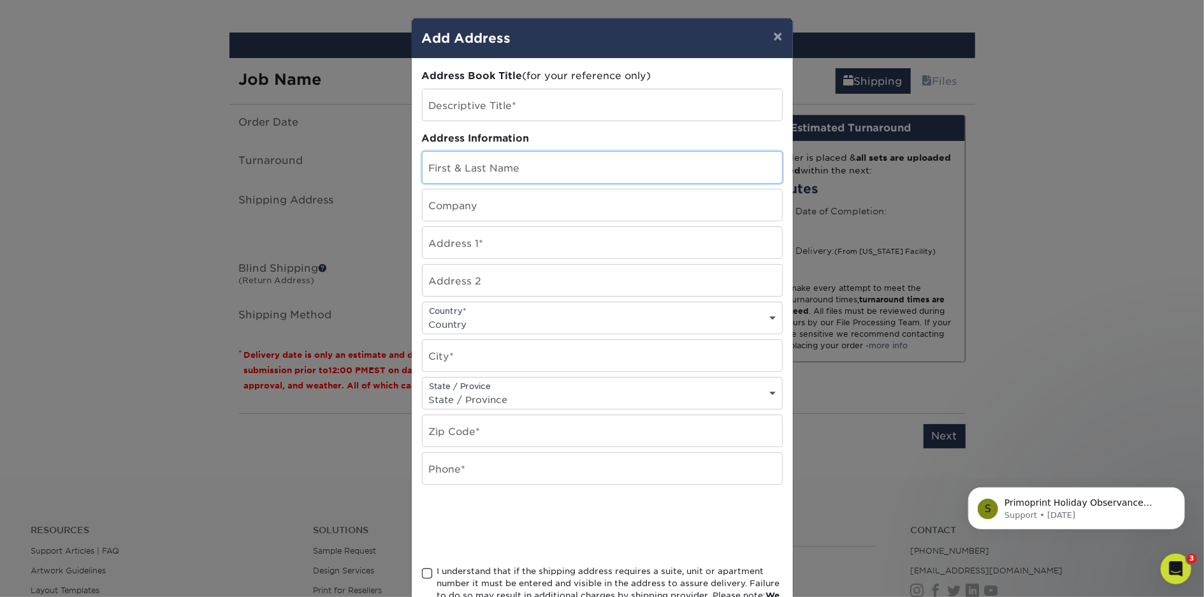
click at [488, 165] on input "text" at bounding box center [603, 167] width 360 height 31
type input "Ricky Ingram"
type input "Summit Church"
type input "2707 West Pike Rd"
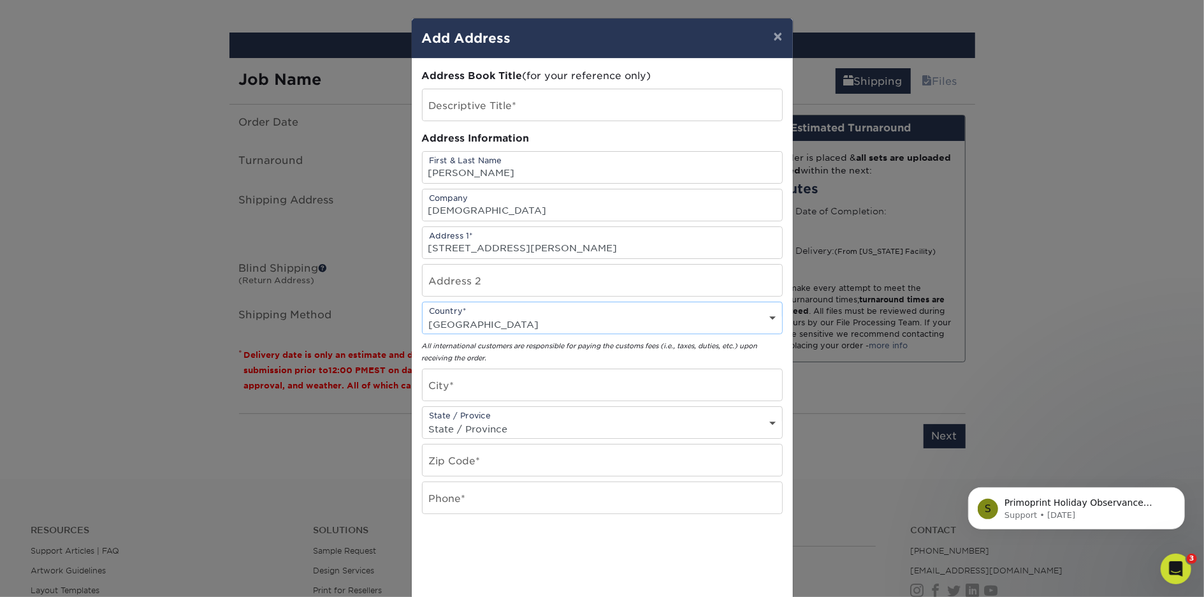
select select "US"
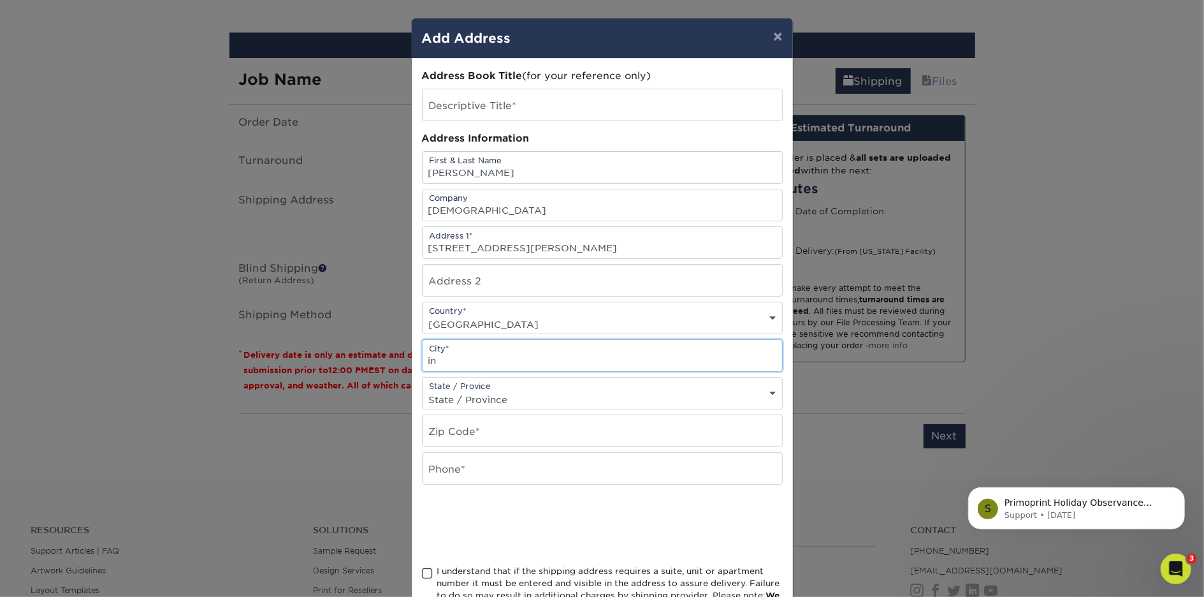
type input "i"
type input "Indiana"
select select "PA"
type input "15701"
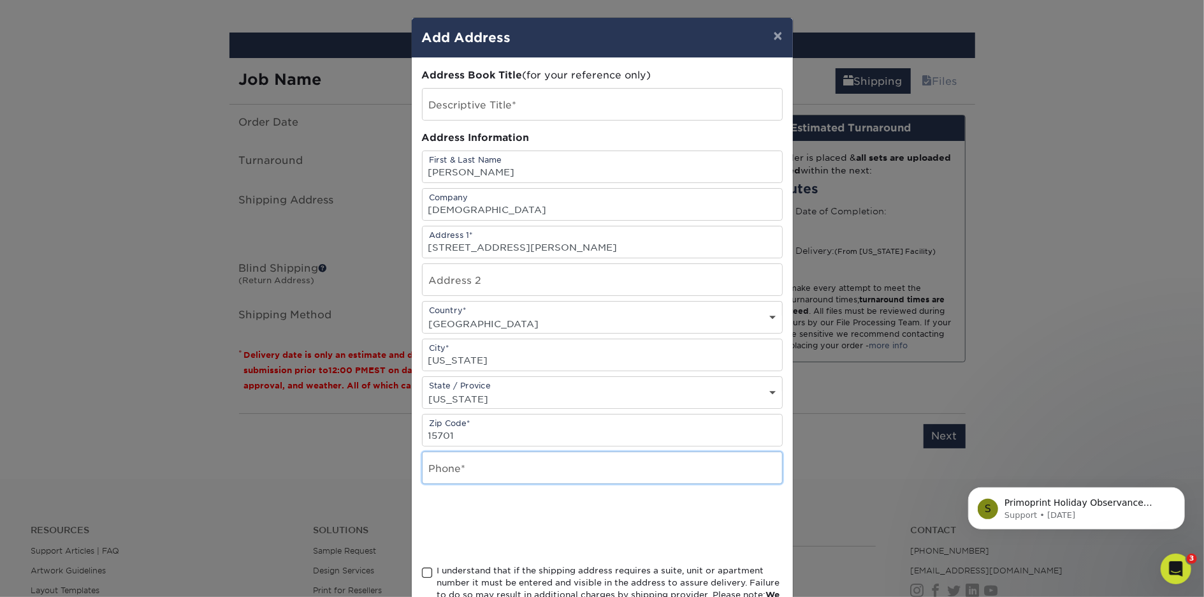
click at [460, 469] on input "text" at bounding box center [603, 467] width 360 height 31
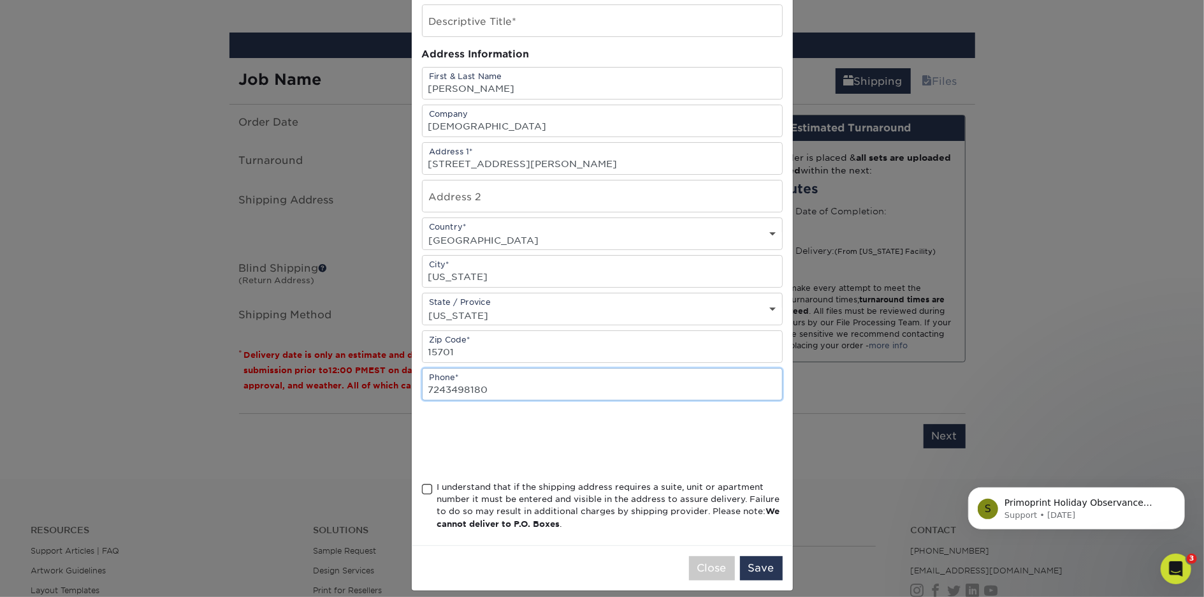
scroll to position [91, 0]
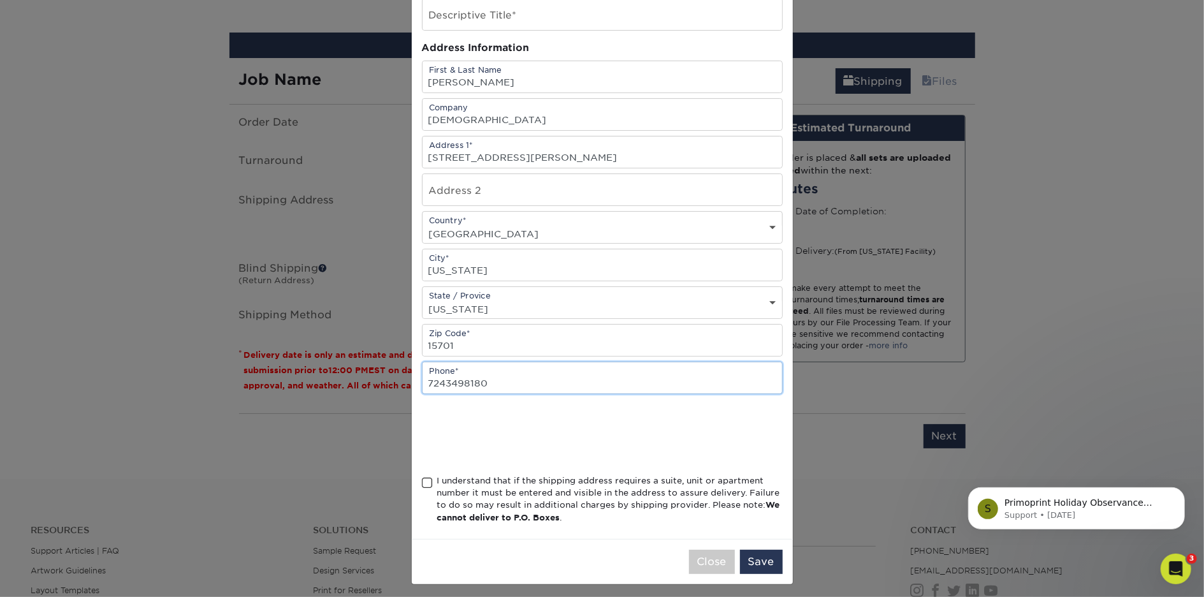
type input "7243498180"
click at [427, 478] on span at bounding box center [427, 483] width 11 height 12
click at [0, 0] on input "I understand that if the shipping address requires a suite, unit or apartment n…" at bounding box center [0, 0] width 0 height 0
click at [769, 556] on button "Save" at bounding box center [761, 562] width 43 height 24
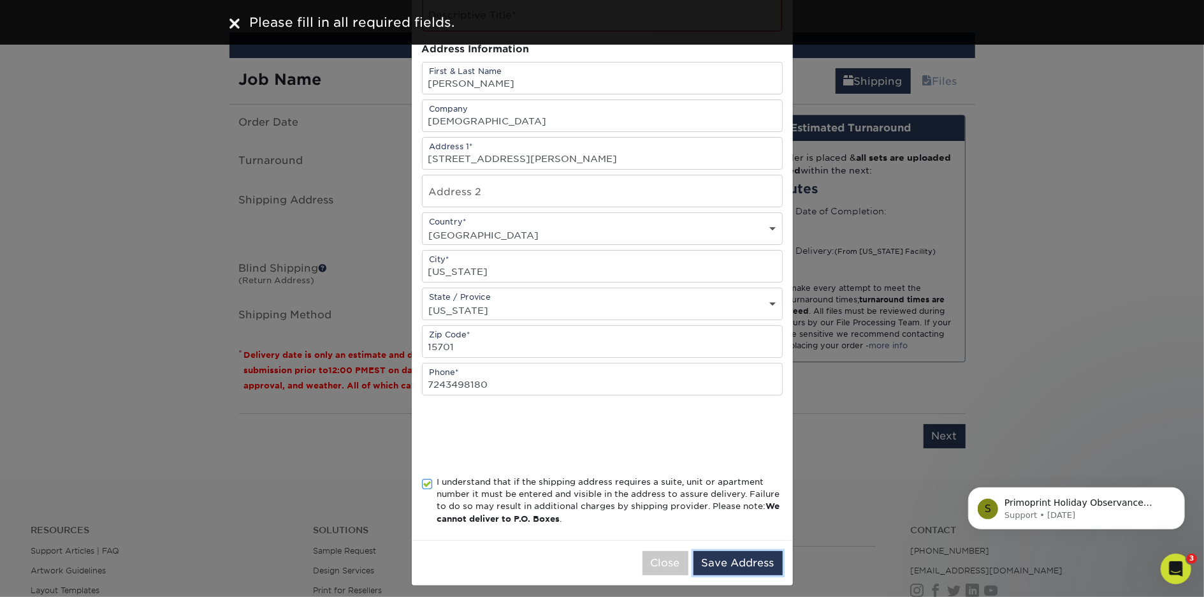
scroll to position [0, 0]
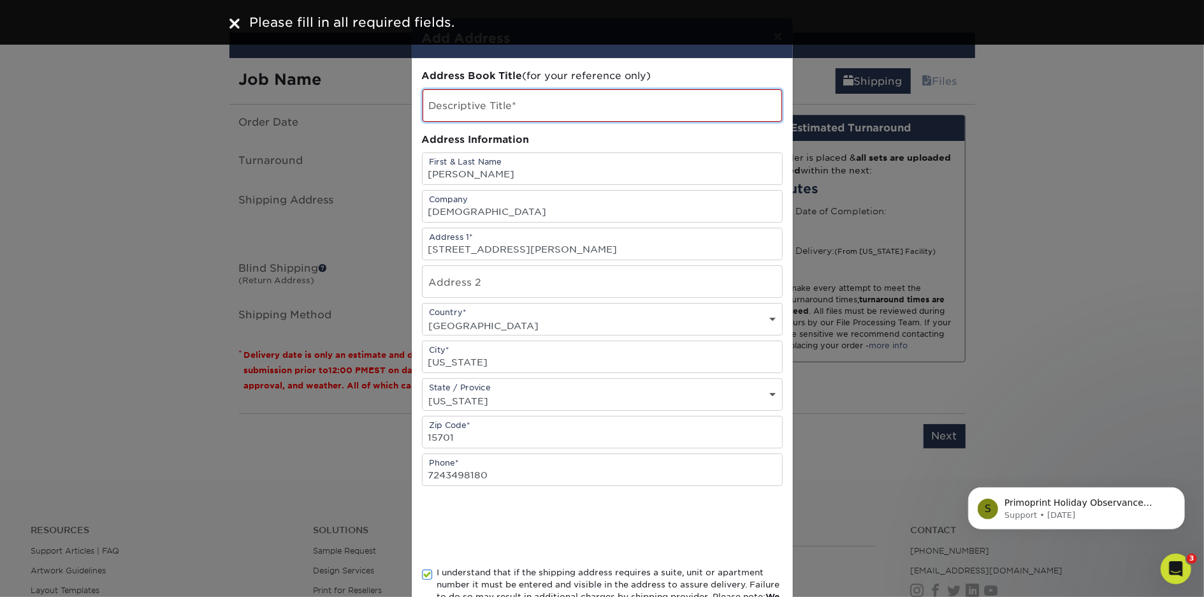
click at [529, 108] on input "text" at bounding box center [603, 105] width 360 height 33
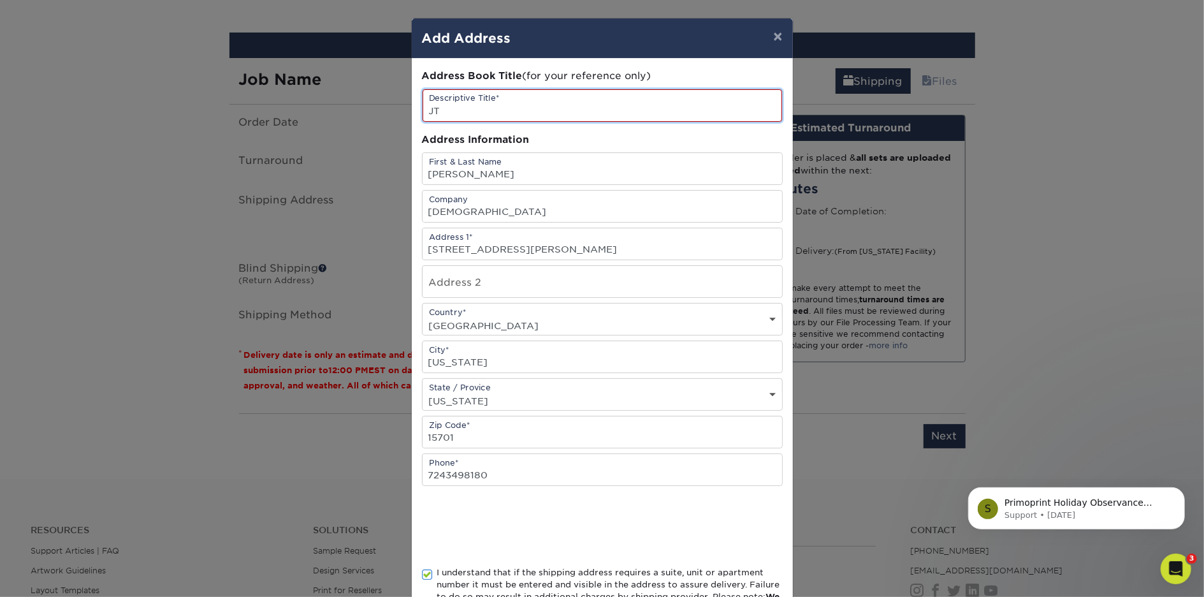
type input "J"
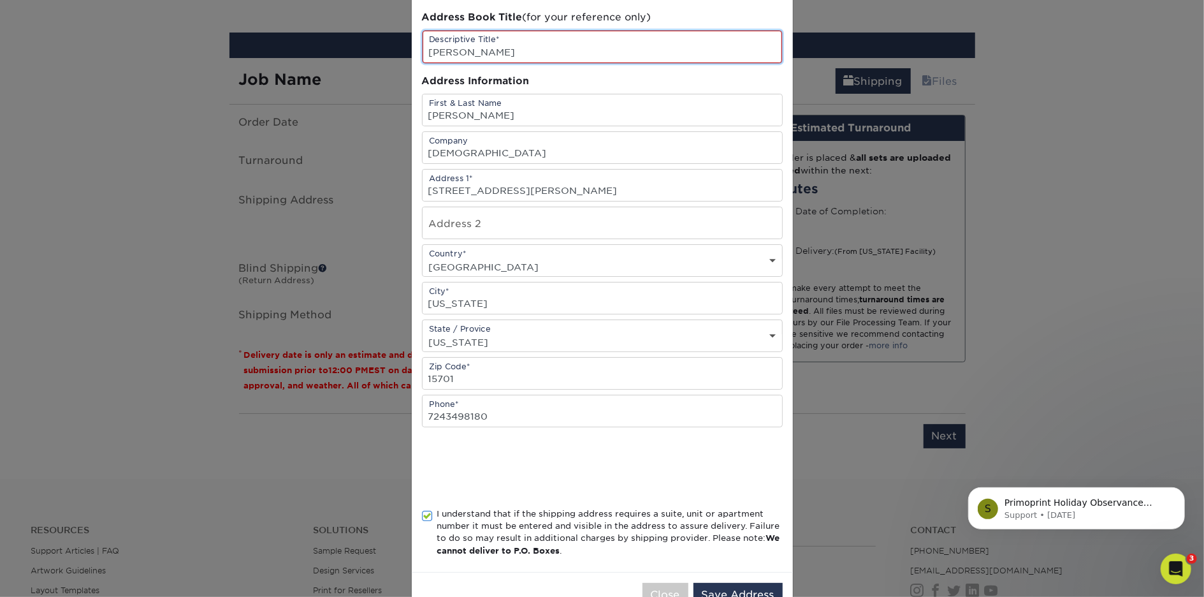
scroll to position [92, 0]
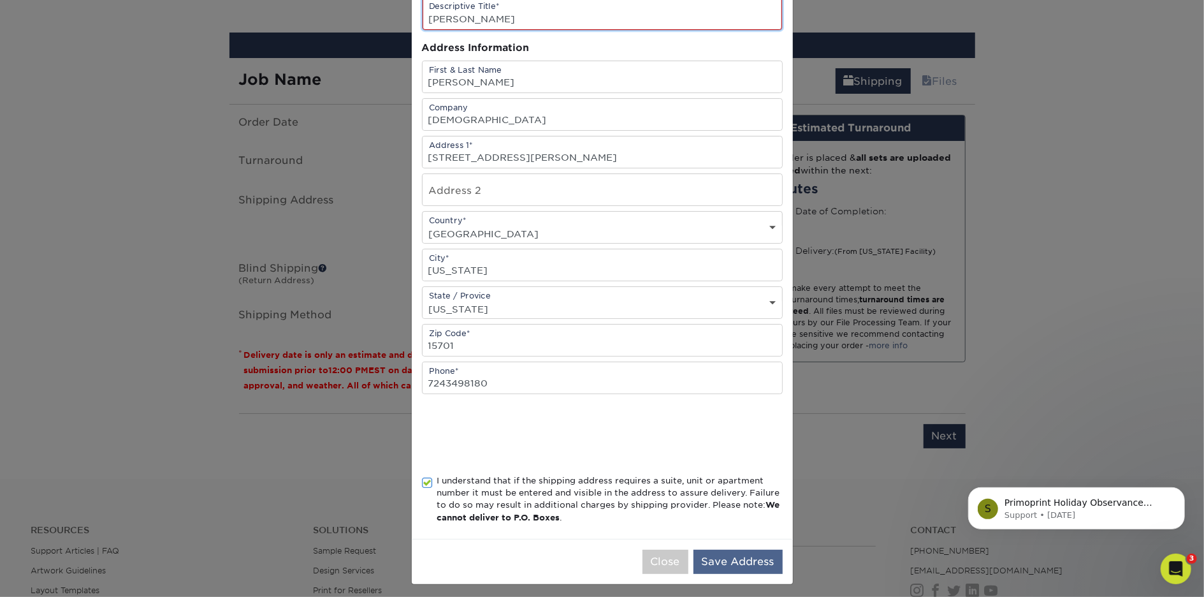
type input "Ricky"
click at [741, 559] on button "Save Address" at bounding box center [738, 562] width 89 height 24
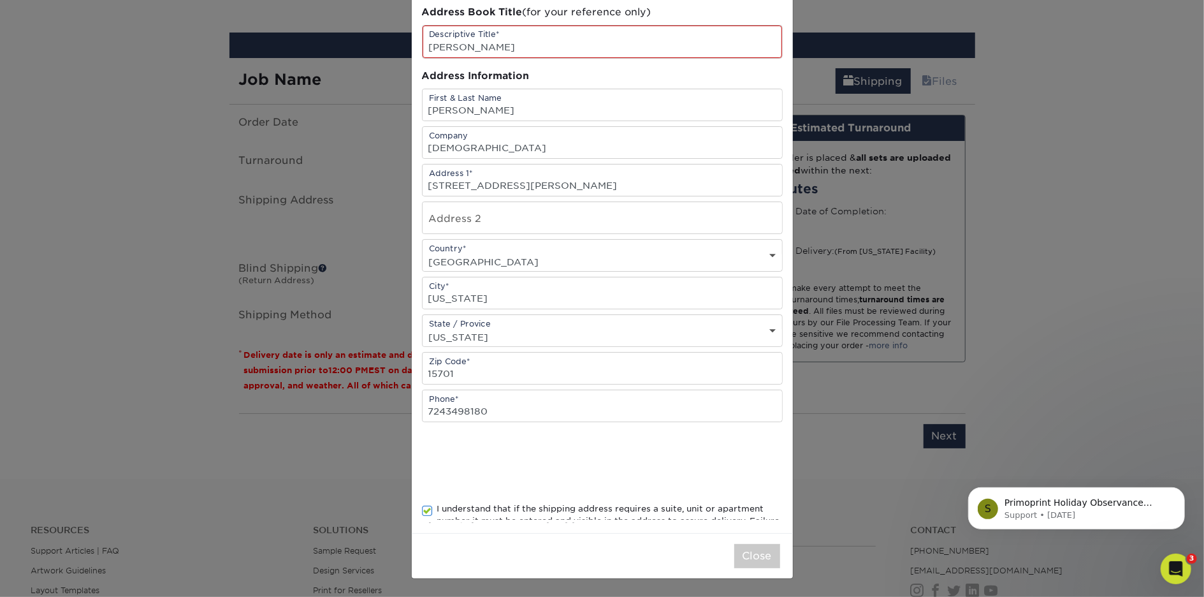
scroll to position [0, 0]
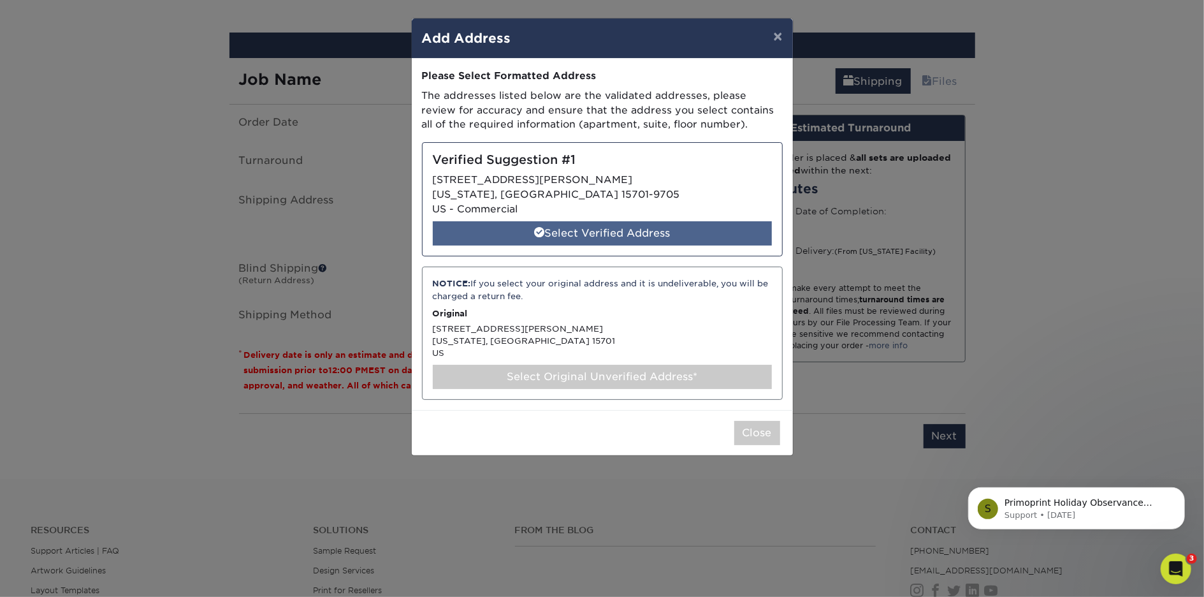
click at [578, 228] on div "Select Verified Address" at bounding box center [602, 233] width 339 height 24
select select "285868"
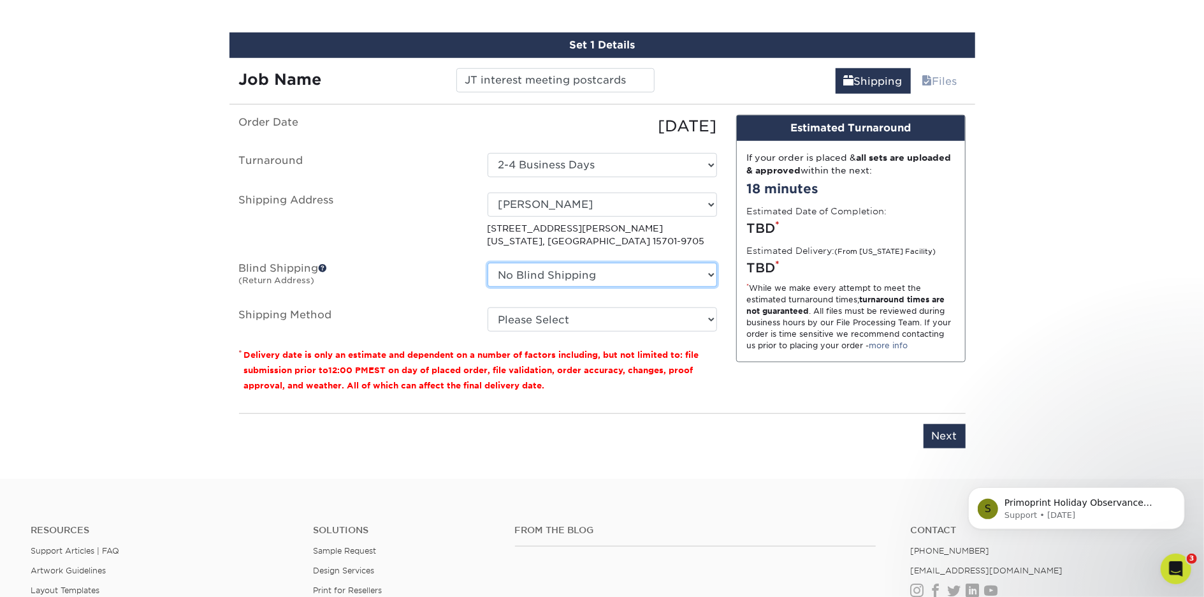
click at [562, 274] on select "No Blind Shipping Kim Mollie The Summit Church + Add New Address" at bounding box center [603, 275] width 230 height 24
click at [488, 263] on select "No Blind Shipping Kim Mollie The Summit Church + Add New Address" at bounding box center [603, 275] width 230 height 24
click at [548, 203] on select "Select One Kim Mollie The Summit Church Ricky + Add New Address" at bounding box center [603, 205] width 230 height 24
click at [488, 193] on select "Select One Kim Mollie The Summit Church Ricky + Add New Address" at bounding box center [603, 205] width 230 height 24
click at [520, 233] on p "2707 W PIKE RD INDIANA, PA 15701-9705" at bounding box center [603, 235] width 230 height 26
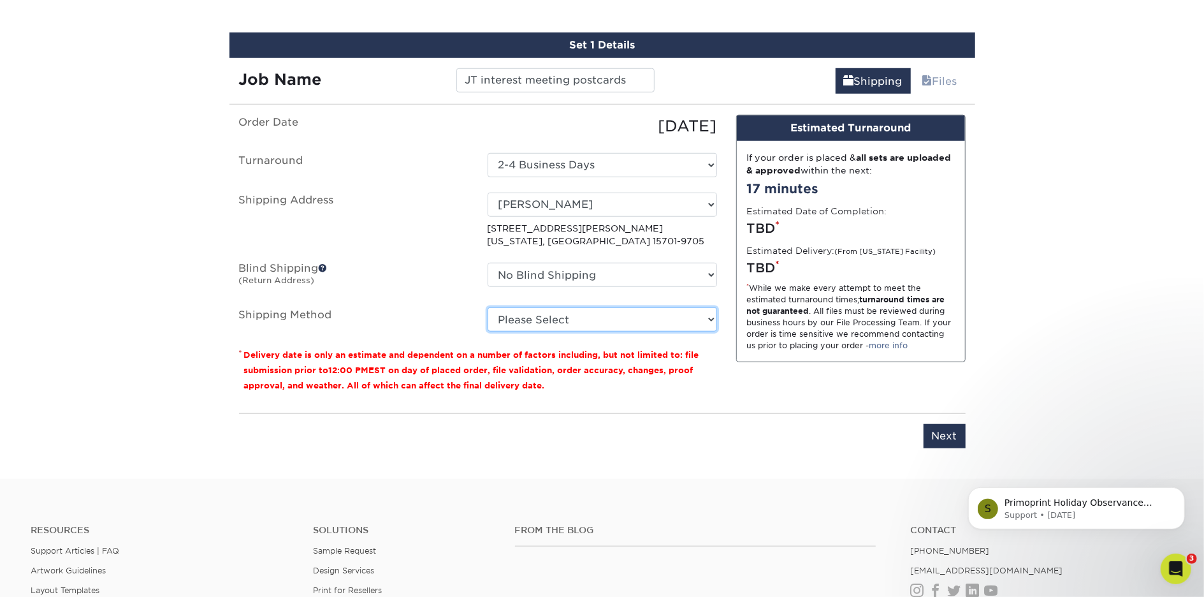
click at [521, 325] on select "Please Select Ground Shipping (+$16.21) 3 Day Shipping Service (+$19.91) 2 Day …" at bounding box center [603, 319] width 230 height 24
click at [488, 307] on select "Please Select Ground Shipping (+$16.21) 3 Day Shipping Service (+$19.91) 2 Day …" at bounding box center [603, 319] width 230 height 24
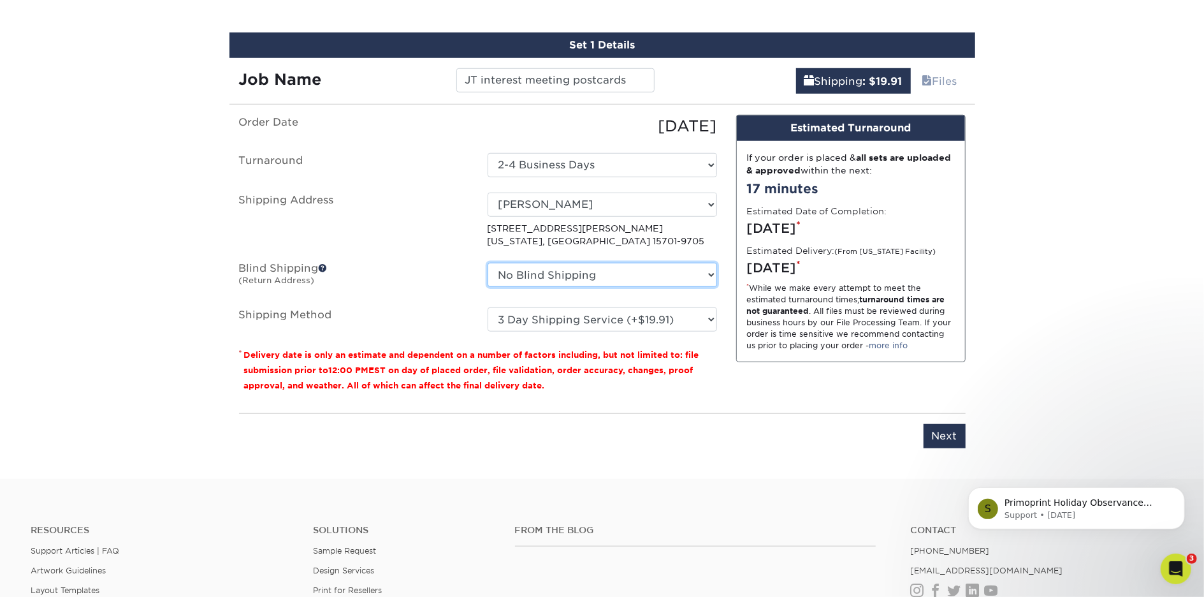
click at [536, 277] on select "No Blind Shipping Kim Mollie The Summit Church + Add New Address" at bounding box center [603, 275] width 230 height 24
click at [529, 316] on select "Please Select Ground Shipping (+$16.21) 3 Day Shipping Service (+$19.91) 2 Day …" at bounding box center [603, 319] width 230 height 24
select select "13"
click at [488, 307] on select "Please Select Ground Shipping (+$16.21) 3 Day Shipping Service (+$19.91) 2 Day …" at bounding box center [603, 319] width 230 height 24
